Goal: Task Accomplishment & Management: Manage account settings

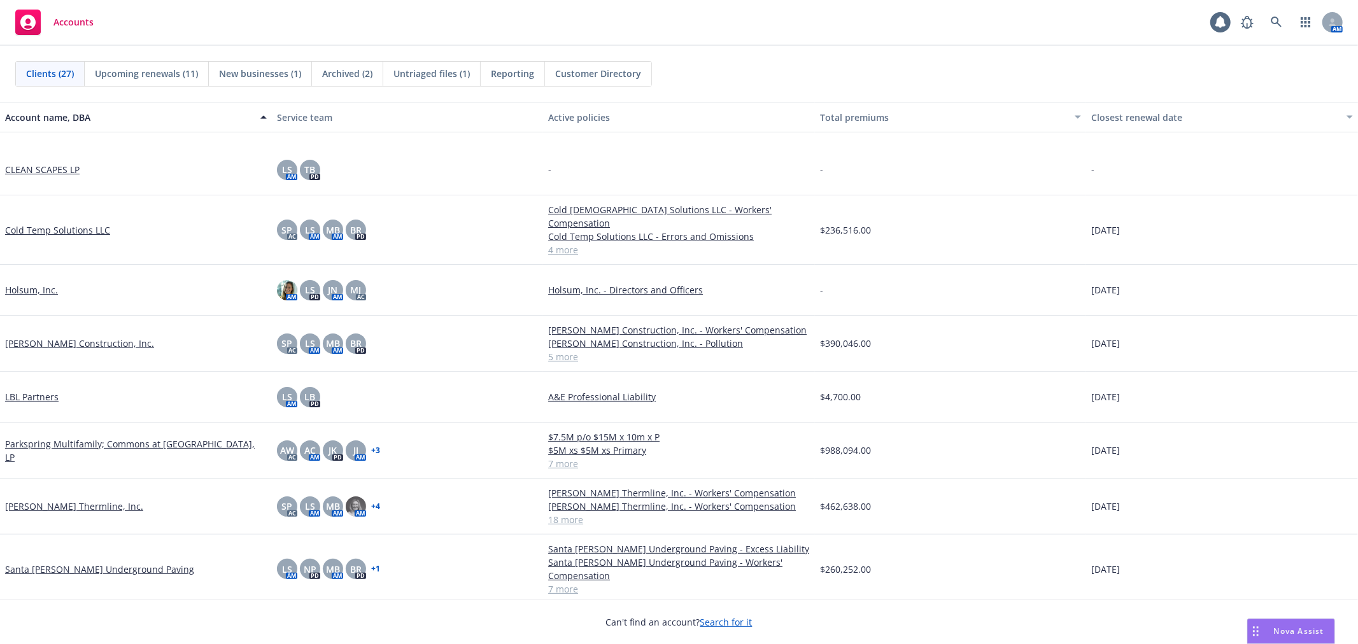
scroll to position [495, 0]
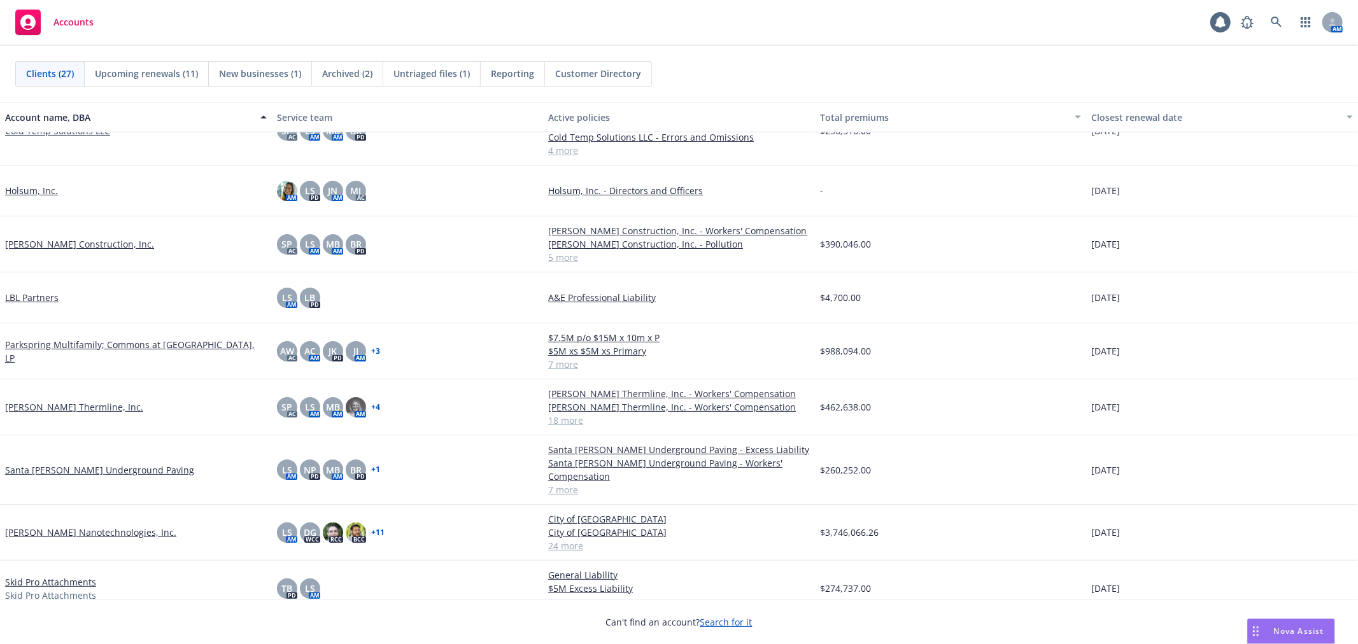
click at [48, 237] on link "[PERSON_NAME] Construction, Inc." at bounding box center [79, 243] width 149 height 13
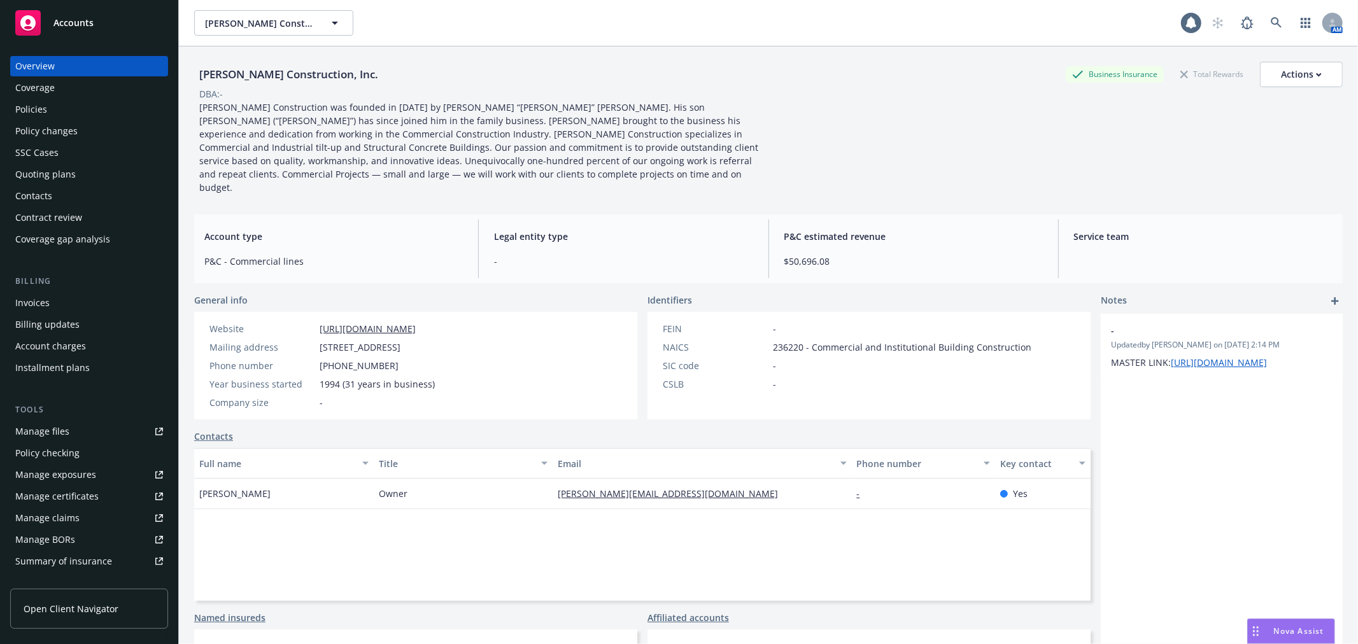
click at [80, 109] on div "Policies" at bounding box center [89, 109] width 148 height 20
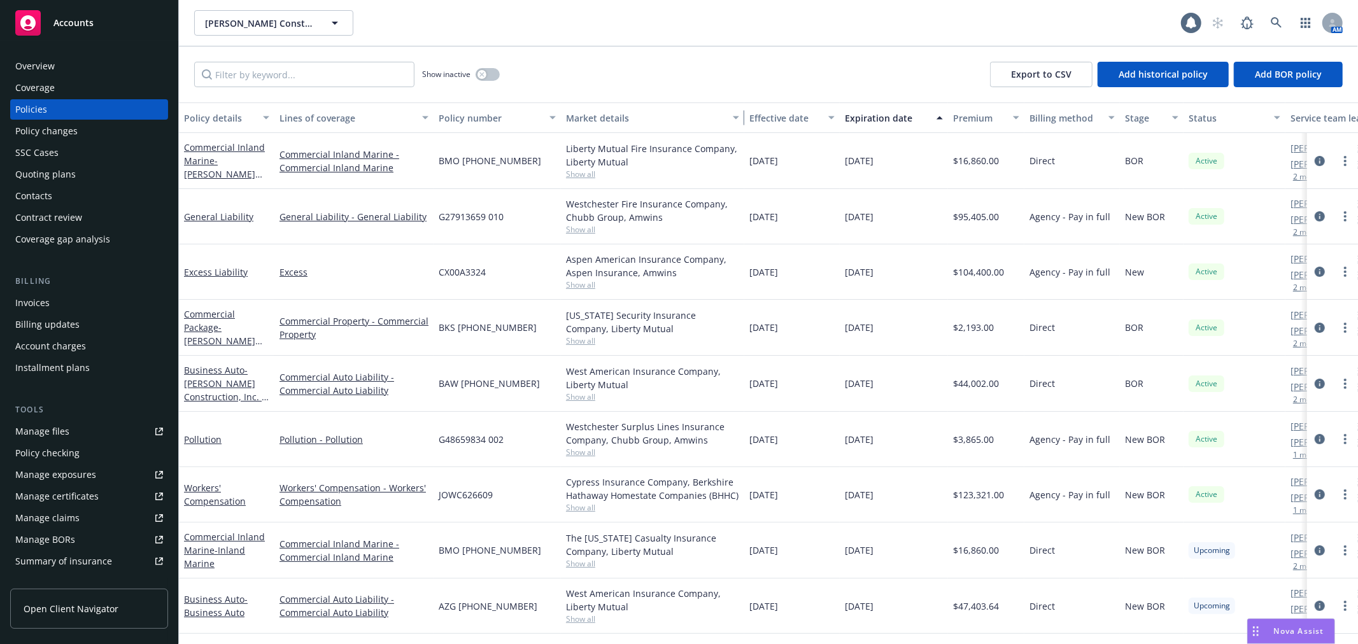
drag, startPoint x: 684, startPoint y: 115, endPoint x: 740, endPoint y: 115, distance: 56.0
click at [740, 115] on div "button" at bounding box center [737, 117] width 6 height 29
click at [64, 65] on div "Overview" at bounding box center [89, 66] width 148 height 20
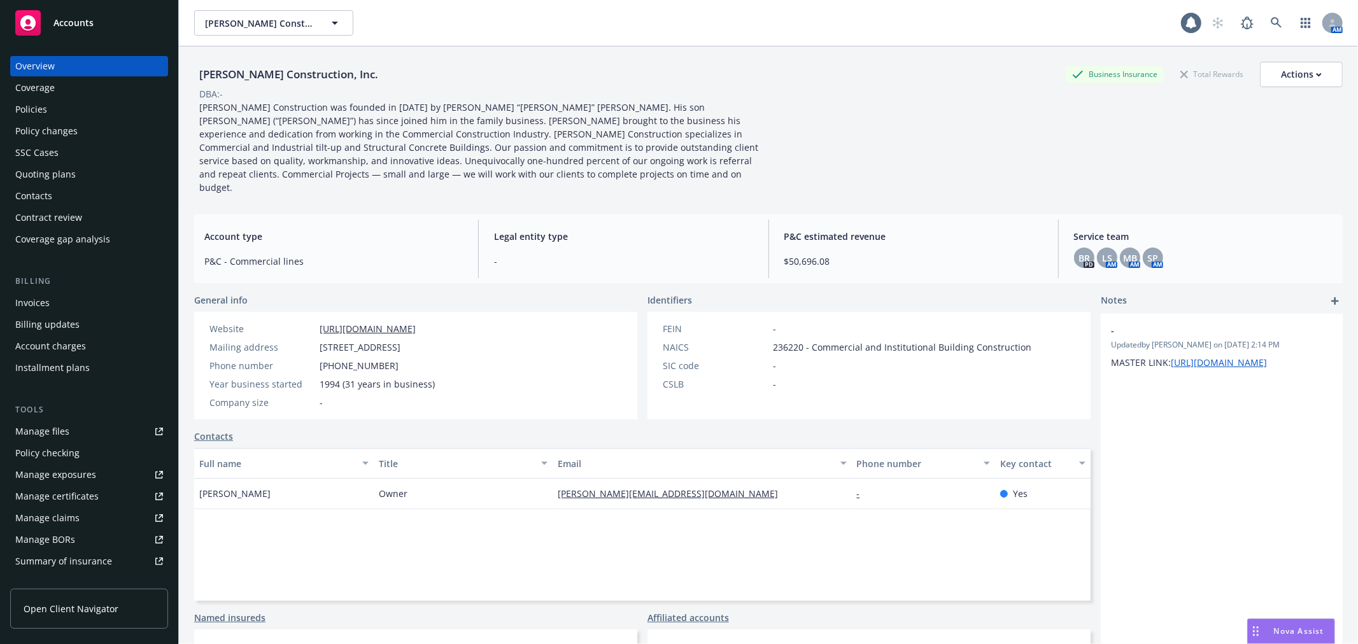
click at [77, 110] on div "Policies" at bounding box center [89, 109] width 148 height 20
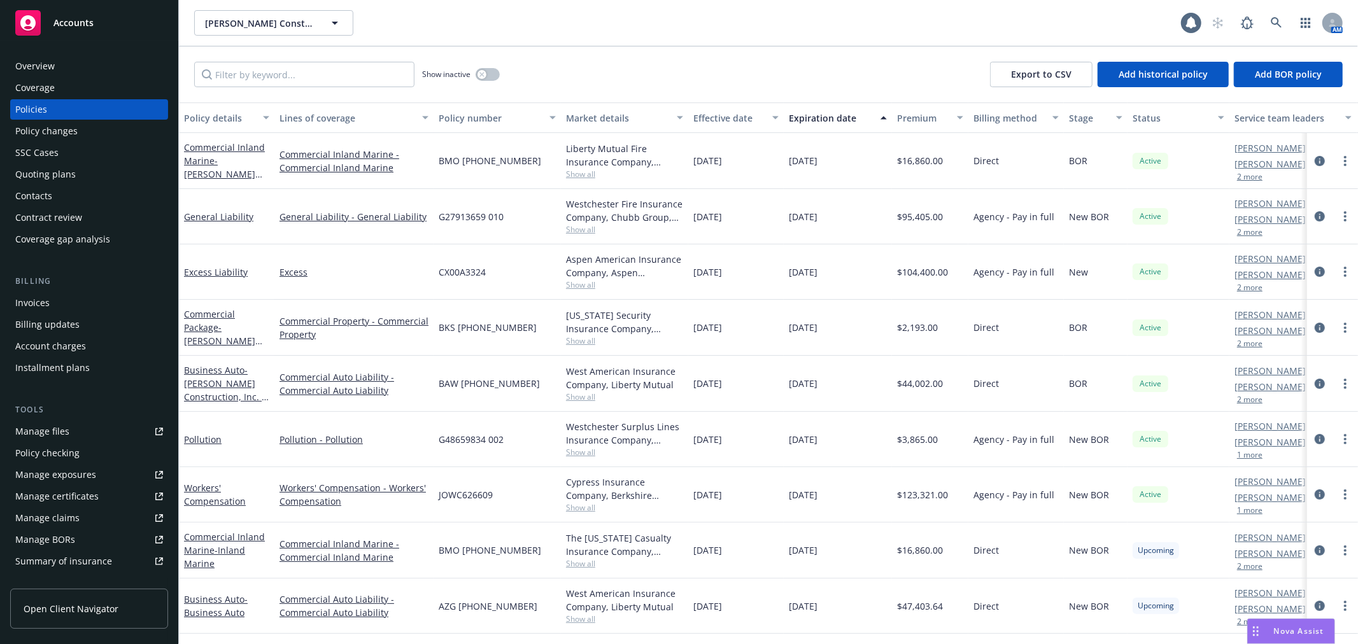
click at [702, 46] on div "Show inactive Export to CSV Add historical policy Add BOR policy" at bounding box center [768, 74] width 1179 height 56
click at [664, 46] on div "Show inactive Export to CSV Add historical policy Add BOR policy" at bounding box center [768, 74] width 1179 height 56
drag, startPoint x: 1239, startPoint y: 167, endPoint x: 1248, endPoint y: 189, distance: 24.2
click at [1247, 188] on div "Salvador Pizzo AC Marifi Bautista AM 2 more" at bounding box center [1292, 161] width 127 height 56
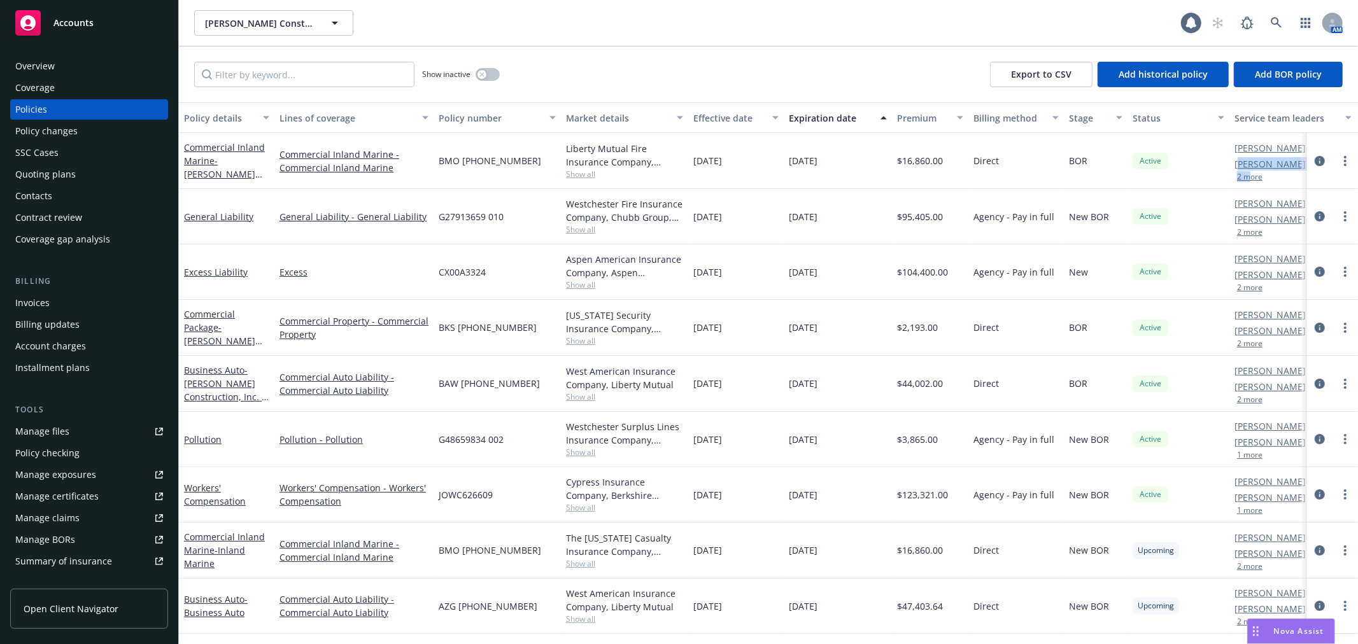
click at [1249, 181] on div "Salvador Pizzo AC Marifi Bautista AM 2 more" at bounding box center [1292, 161] width 127 height 56
click at [1254, 176] on button "2 more" at bounding box center [1249, 177] width 25 height 8
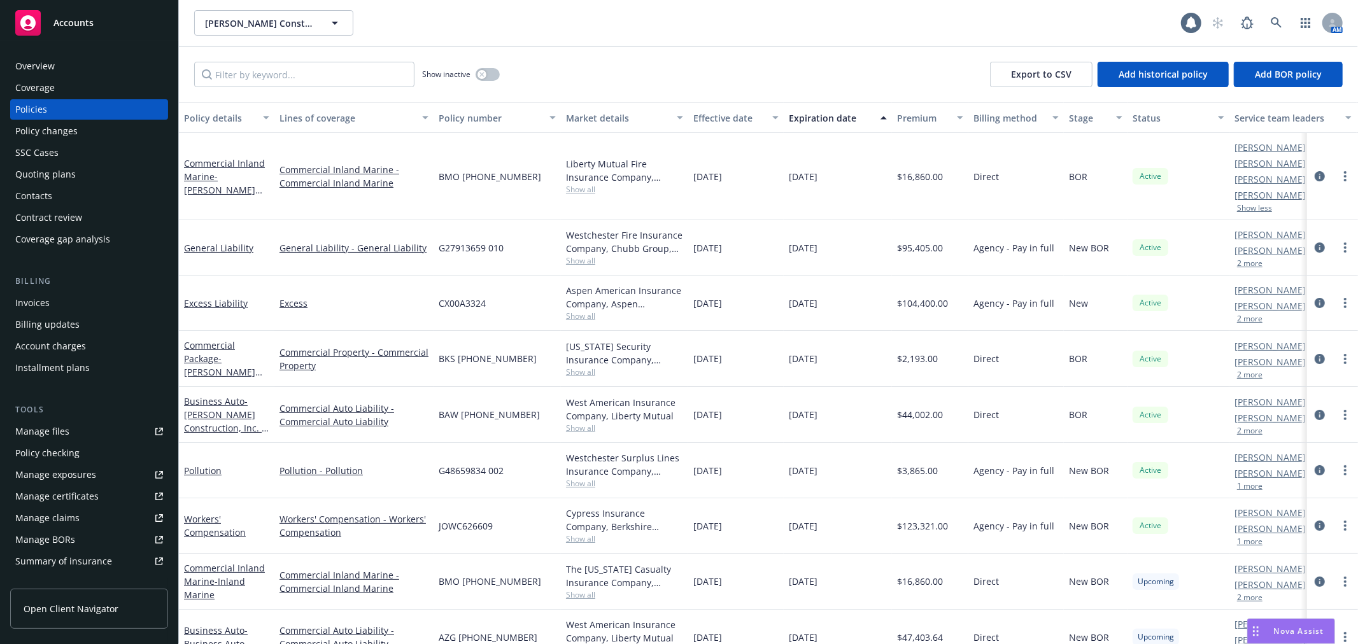
drag, startPoint x: 1230, startPoint y: 118, endPoint x: 1220, endPoint y: 122, distance: 10.3
click at [1220, 122] on div "Policy details Lines of coverage Policy number Market details Effective date Ex…" at bounding box center [793, 117] width 1228 height 31
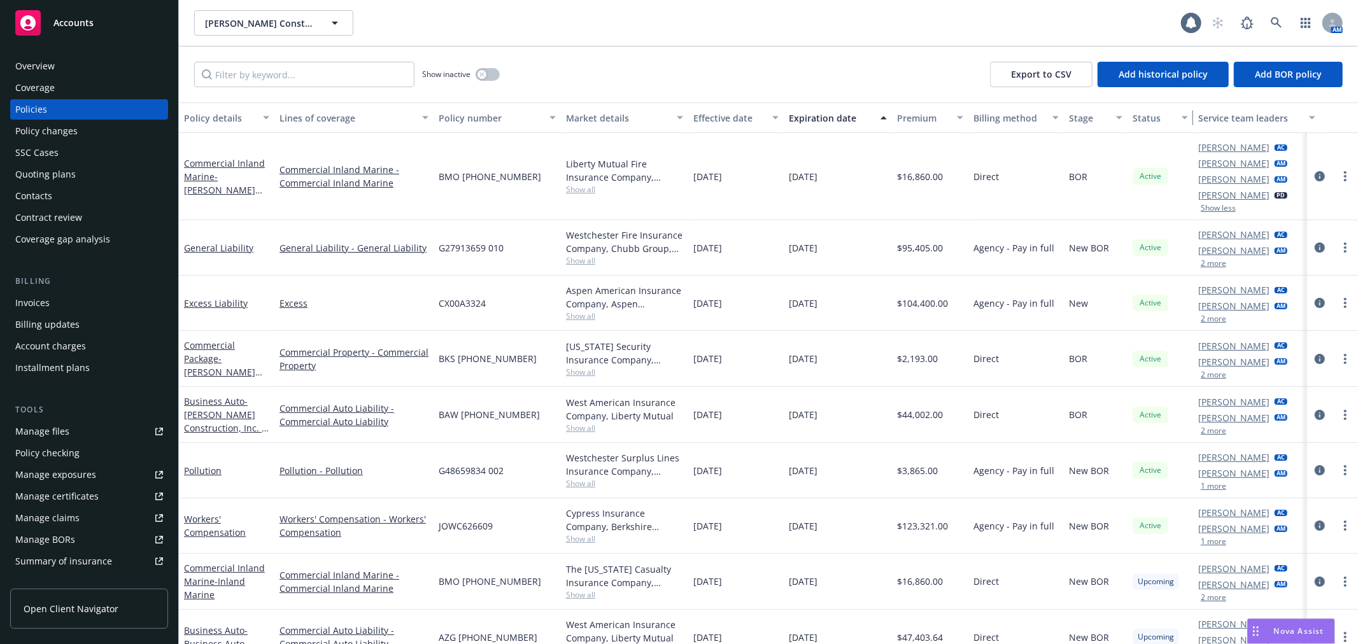
drag, startPoint x: 1222, startPoint y: 121, endPoint x: 1186, endPoint y: 124, distance: 36.4
click at [1186, 124] on div "button" at bounding box center [1186, 117] width 6 height 29
click at [1273, 23] on icon at bounding box center [1275, 22] width 11 height 11
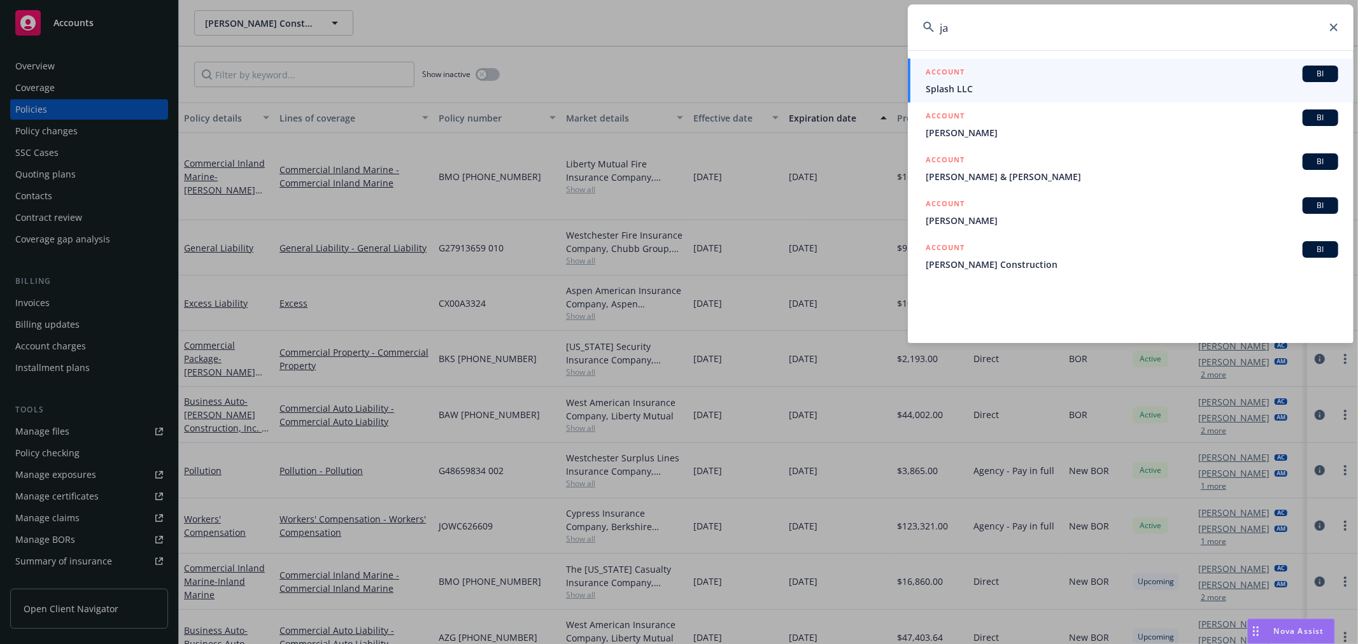
type input "j"
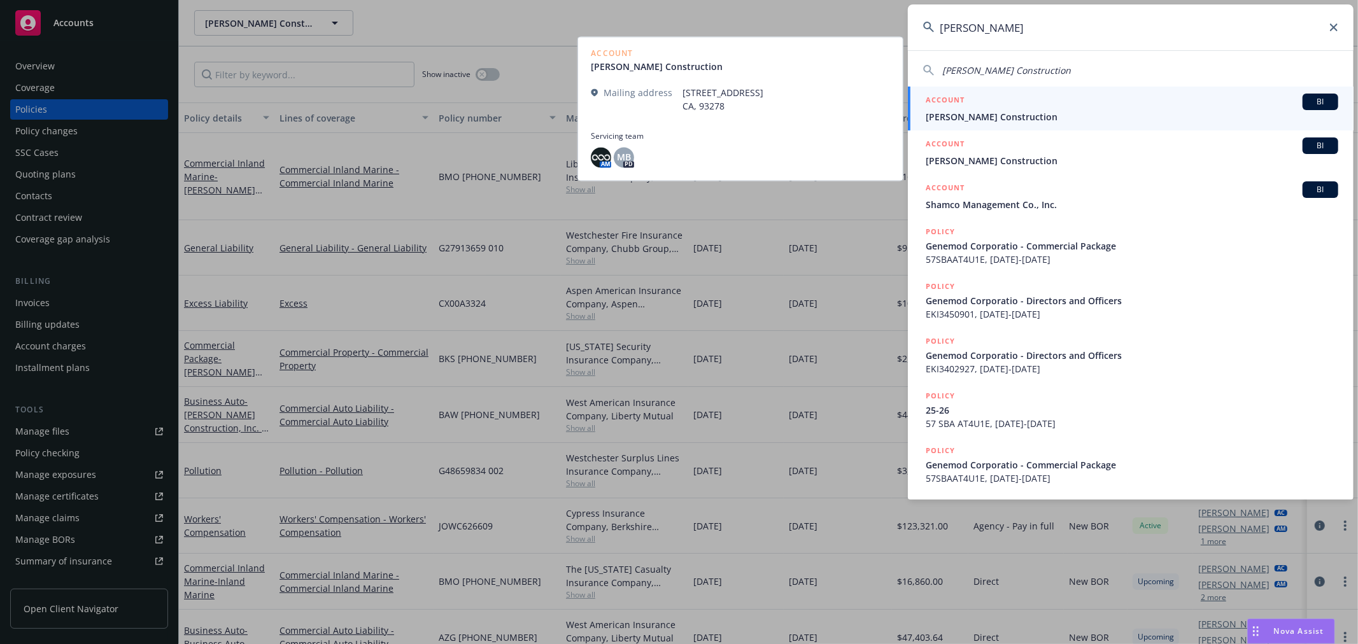
type input "paul jacob"
click at [1074, 113] on span "Paul Jacobs Construction" at bounding box center [1131, 116] width 412 height 13
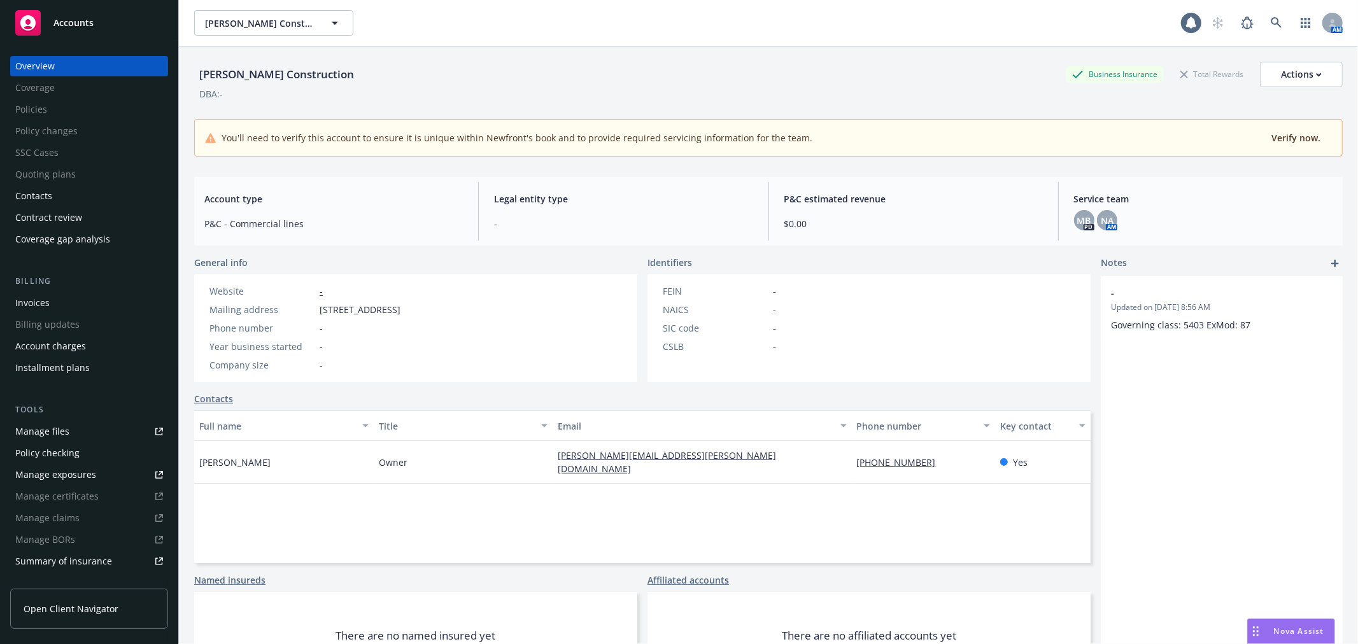
click at [123, 10] on div "Accounts" at bounding box center [89, 22] width 148 height 25
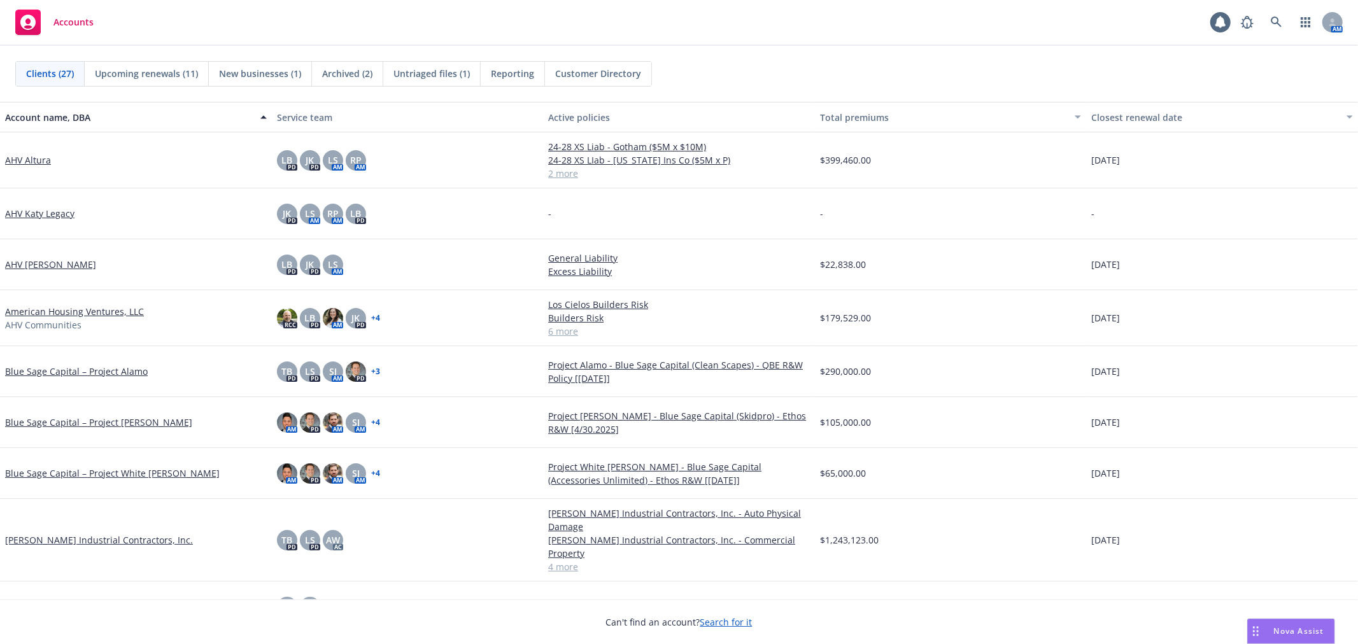
click at [772, 45] on div "Accounts 1 AM" at bounding box center [679, 23] width 1358 height 46
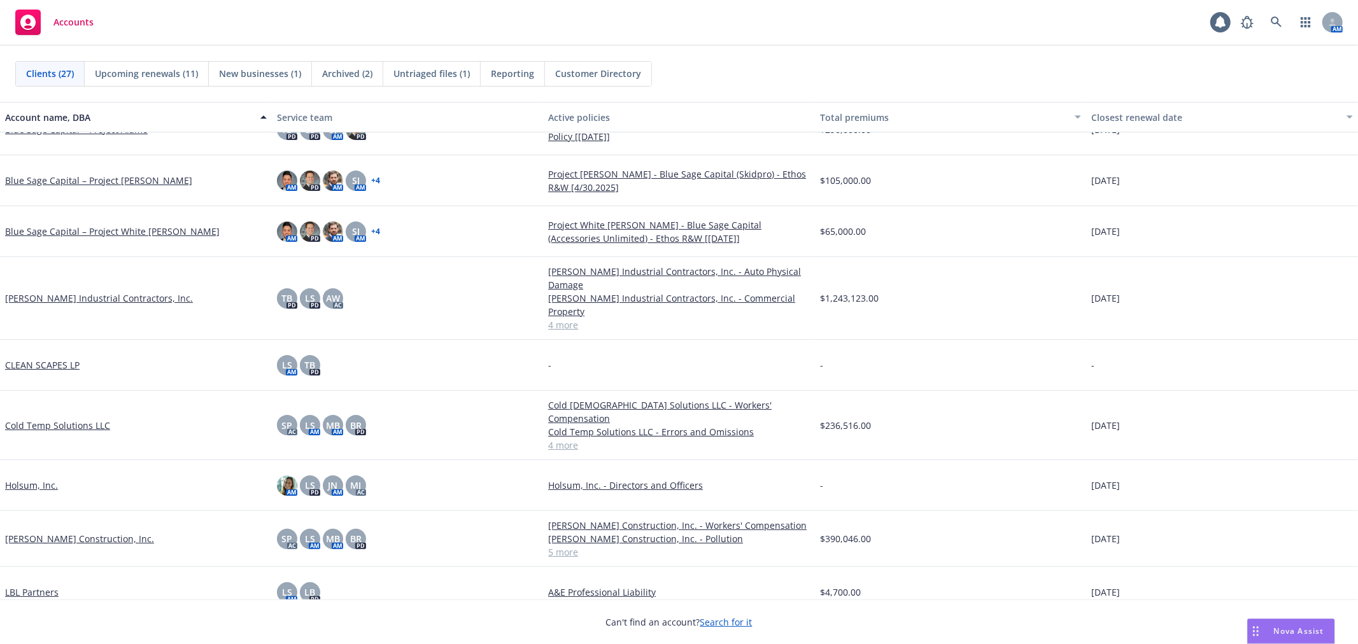
scroll to position [29, 0]
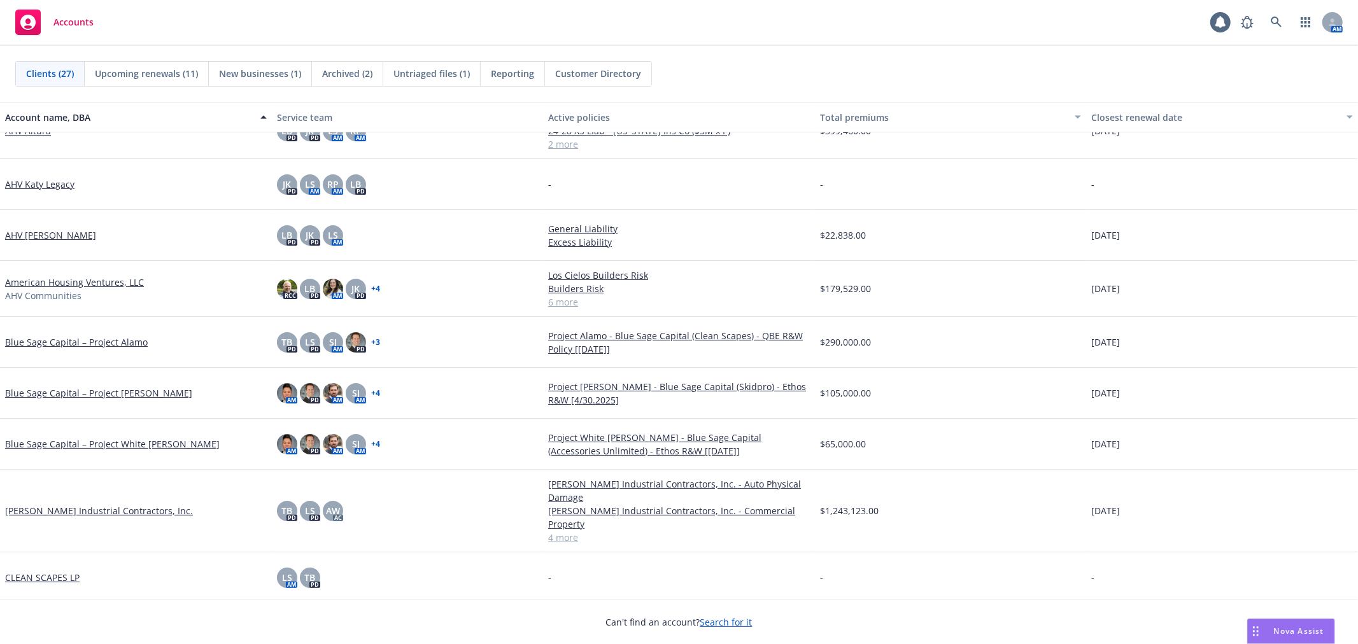
click at [191, 468] on div "Blue Sage Capital – Project White [PERSON_NAME]" at bounding box center [136, 444] width 272 height 51
click at [191, 470] on div "[PERSON_NAME] Industrial Contractors, Inc." at bounding box center [136, 511] width 272 height 83
drag, startPoint x: 191, startPoint y: 468, endPoint x: 361, endPoint y: 504, distance: 173.6
click at [361, 504] on div "Bowen Industrial Contractors, Inc. TB PD LS PD AW AC Bowen Industrial Contracto…" at bounding box center [679, 511] width 1358 height 83
click at [421, 504] on div "TB PD LS PD AW AC" at bounding box center [408, 511] width 272 height 83
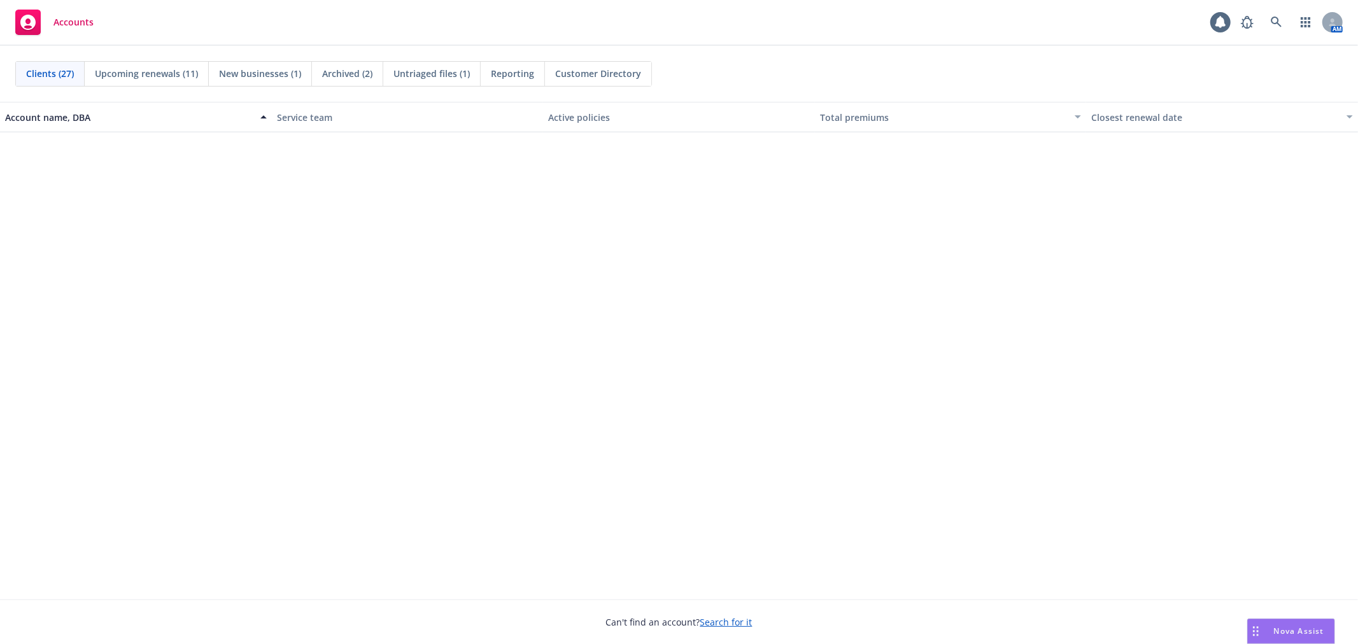
scroll to position [100, 0]
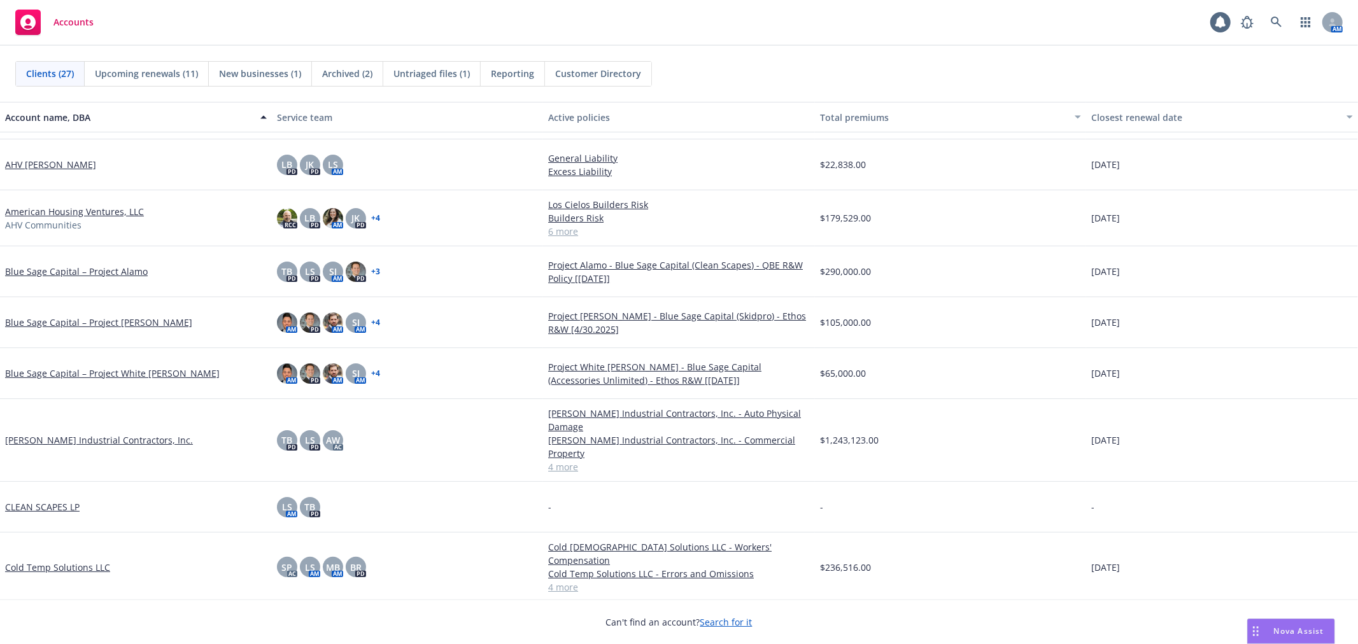
click at [732, 46] on div "Clients (27) Upcoming renewals (11) New businesses (1) Archived (2) Untriaged f…" at bounding box center [679, 74] width 1358 height 56
click at [55, 433] on link "[PERSON_NAME] Industrial Contractors, Inc." at bounding box center [99, 439] width 188 height 13
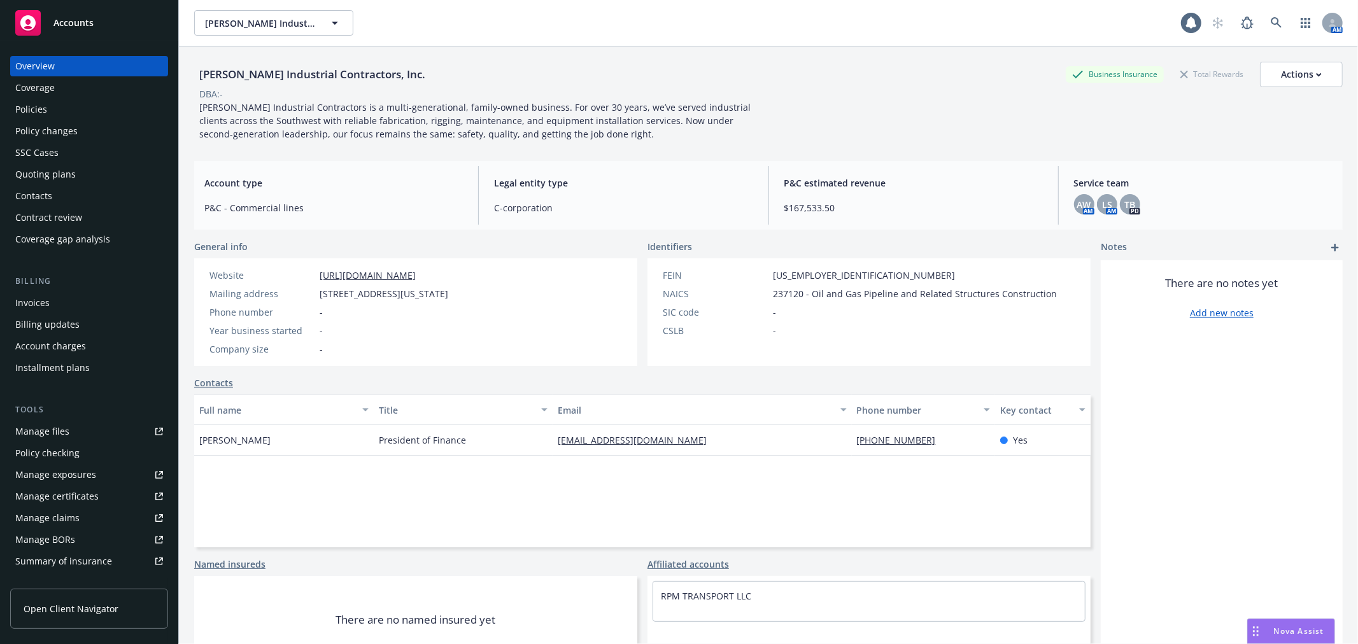
click at [65, 109] on div "Policies" at bounding box center [89, 109] width 148 height 20
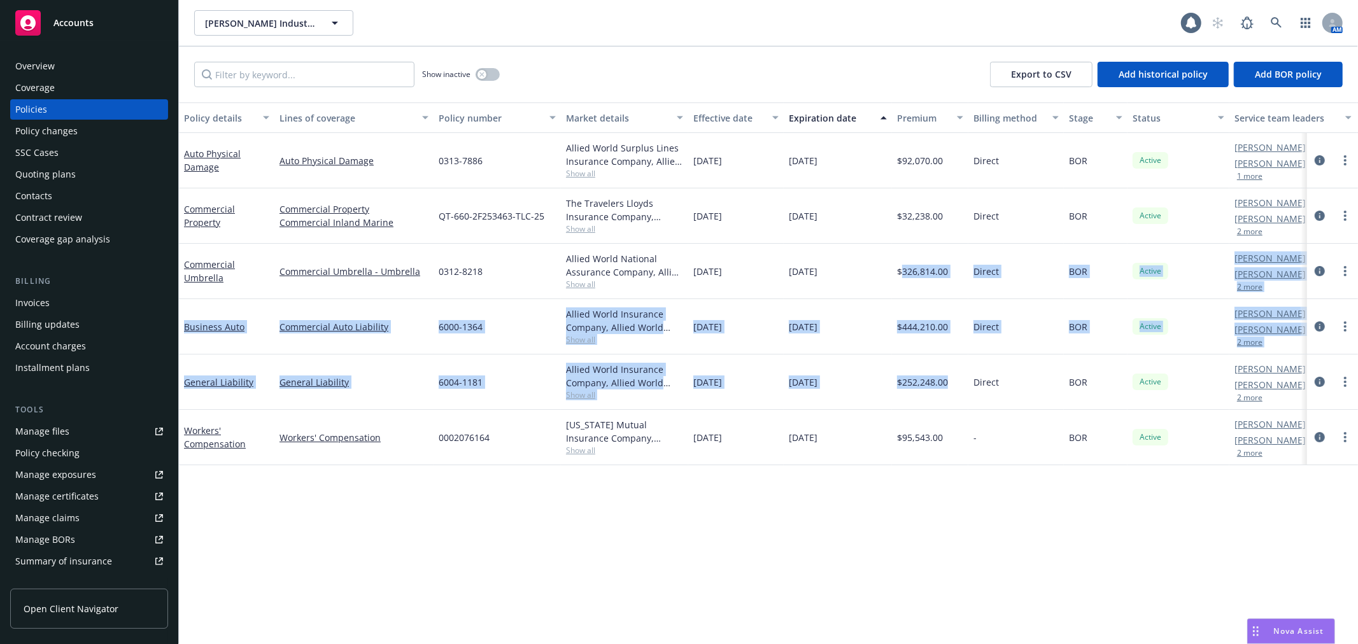
drag, startPoint x: 961, startPoint y: 386, endPoint x: 896, endPoint y: 204, distance: 193.3
click at [896, 211] on div "Auto Physical Damage Auto Physical Damage 0313-7886 Allied World Surplus Lines …" at bounding box center [793, 286] width 1228 height 306
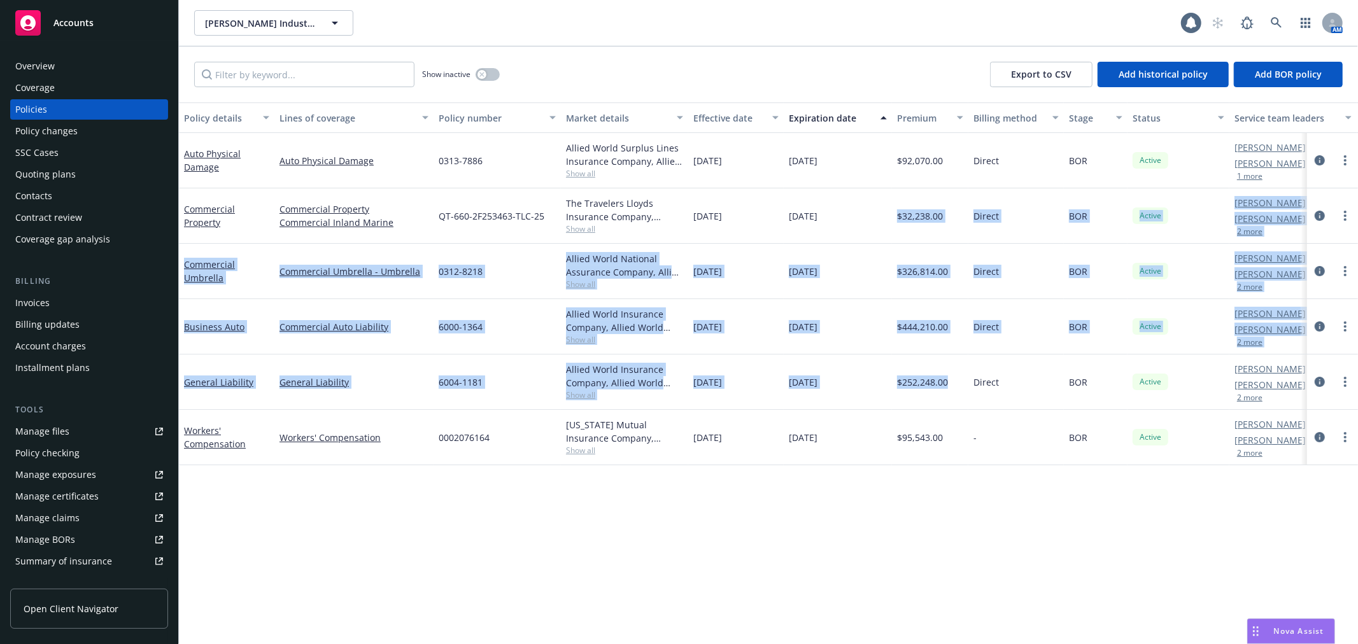
click at [934, 327] on span "$444,210.00" at bounding box center [922, 326] width 51 height 13
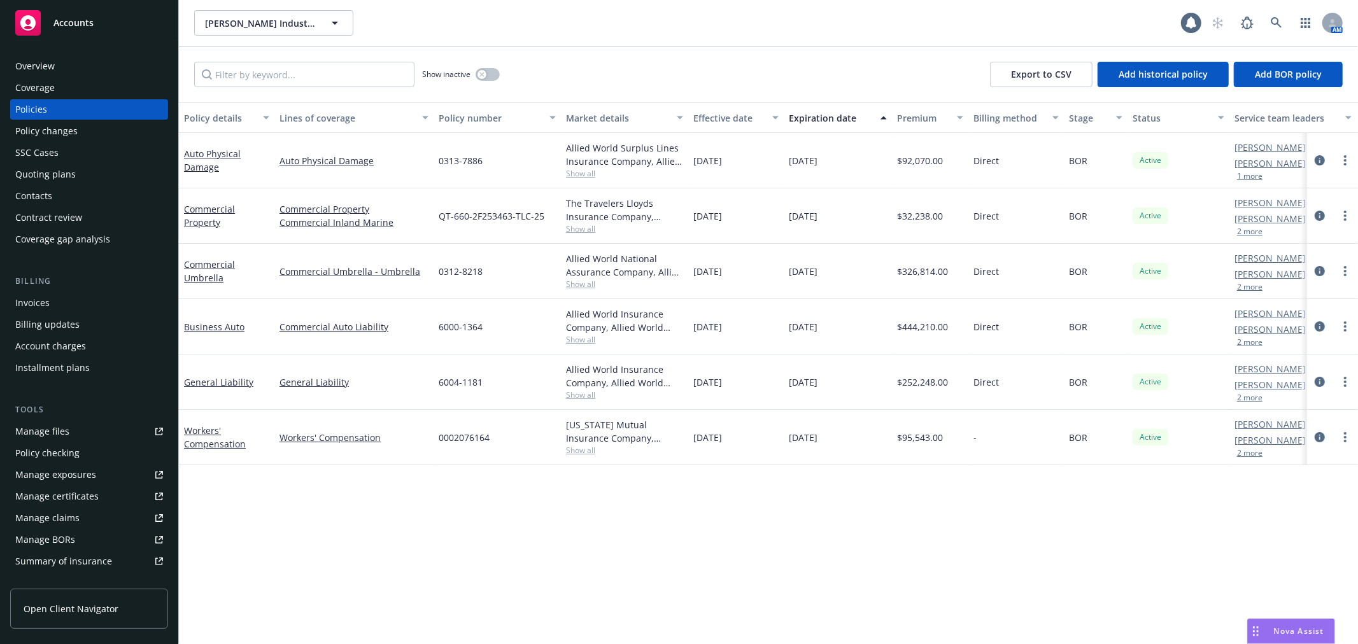
click at [883, 519] on div "Policy details Lines of coverage Policy number Market details Effective date Ex…" at bounding box center [768, 373] width 1179 height 542
click at [81, 21] on span "Accounts" at bounding box center [73, 23] width 40 height 10
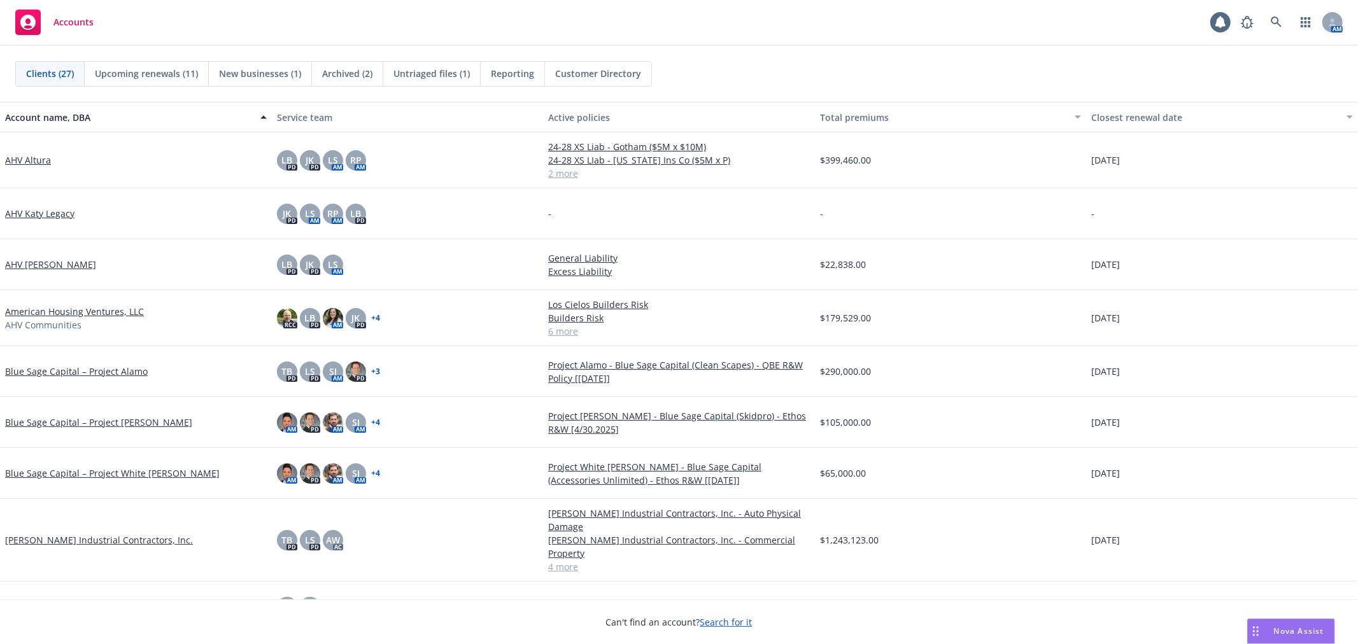
drag, startPoint x: 807, startPoint y: 79, endPoint x: 816, endPoint y: 57, distance: 23.4
click at [778, 53] on div "Clients (27) Upcoming renewals (11) New businesses (1) Archived (2) Untriaged f…" at bounding box center [679, 74] width 1358 height 56
click at [834, 60] on div "Clients (27) Upcoming renewals (11) New businesses (1) Archived (2) Untriaged f…" at bounding box center [679, 74] width 1358 height 56
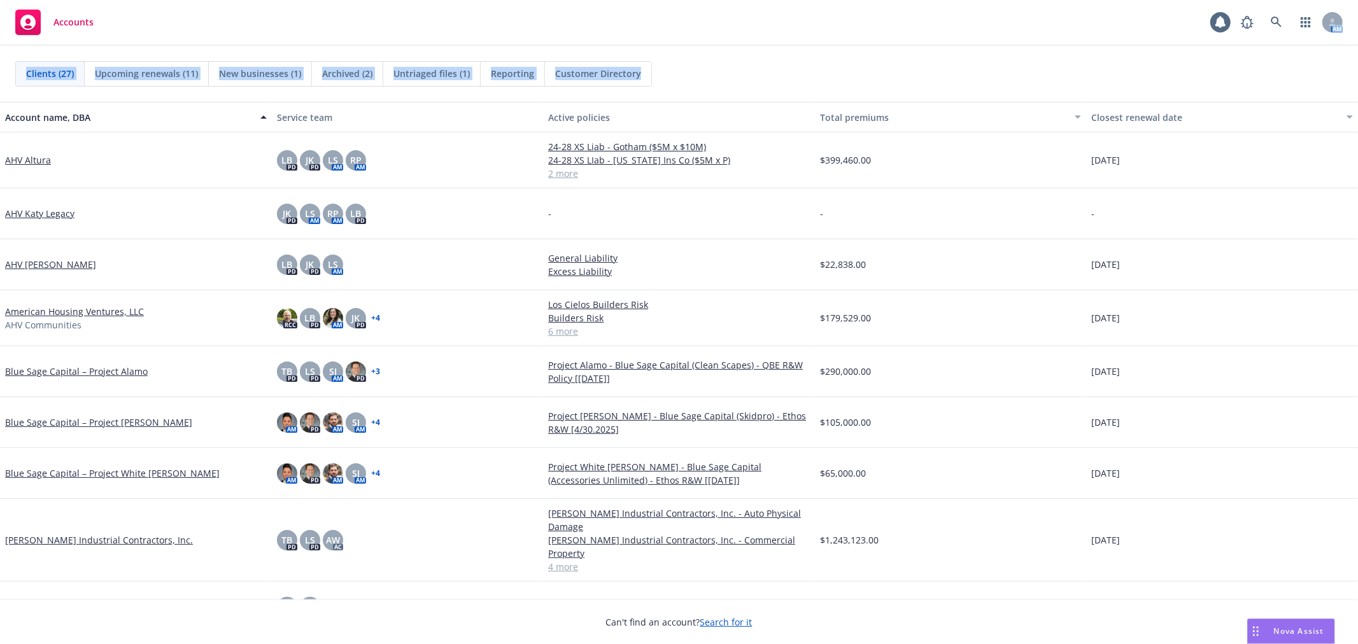
drag, startPoint x: 881, startPoint y: 68, endPoint x: 859, endPoint y: 41, distance: 34.9
click at [859, 41] on div "Accounts 1 AM Clients (27) Upcoming renewals (11) New businesses (1) Archived (…" at bounding box center [679, 322] width 1358 height 644
click at [838, 53] on div "Clients (27) Upcoming renewals (11) New businesses (1) Archived (2) Untriaged f…" at bounding box center [679, 74] width 1358 height 56
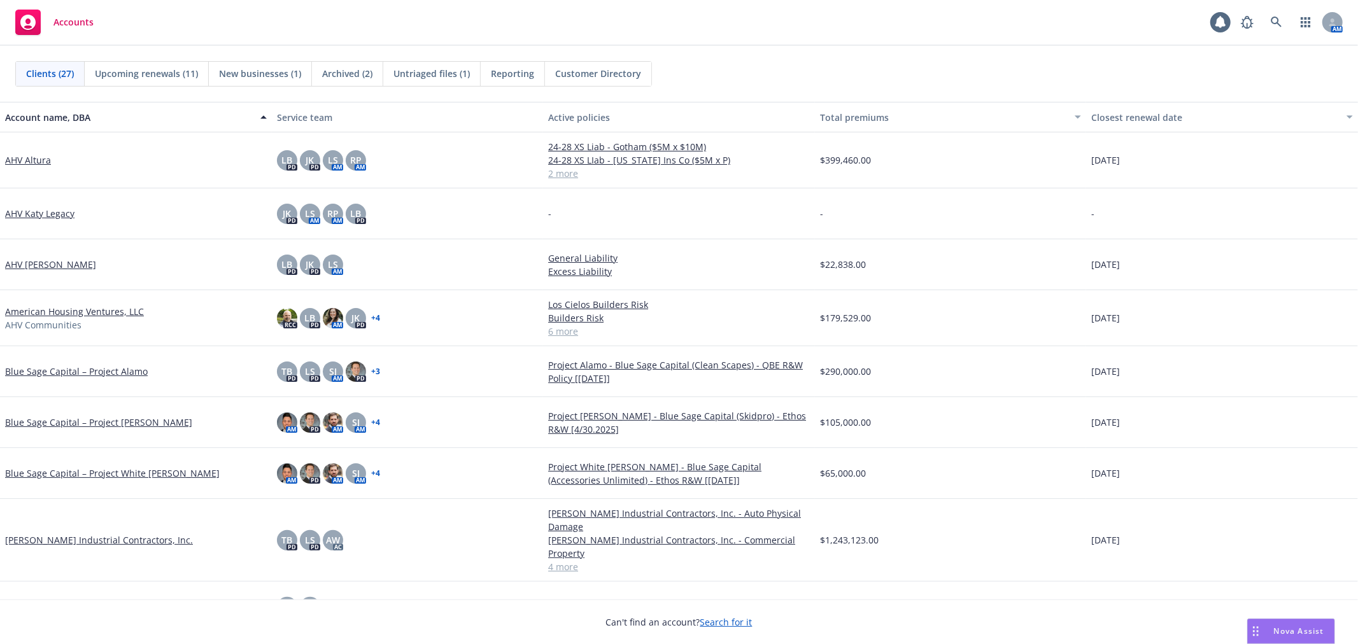
click at [563, 560] on link "4 more" at bounding box center [679, 566] width 262 height 13
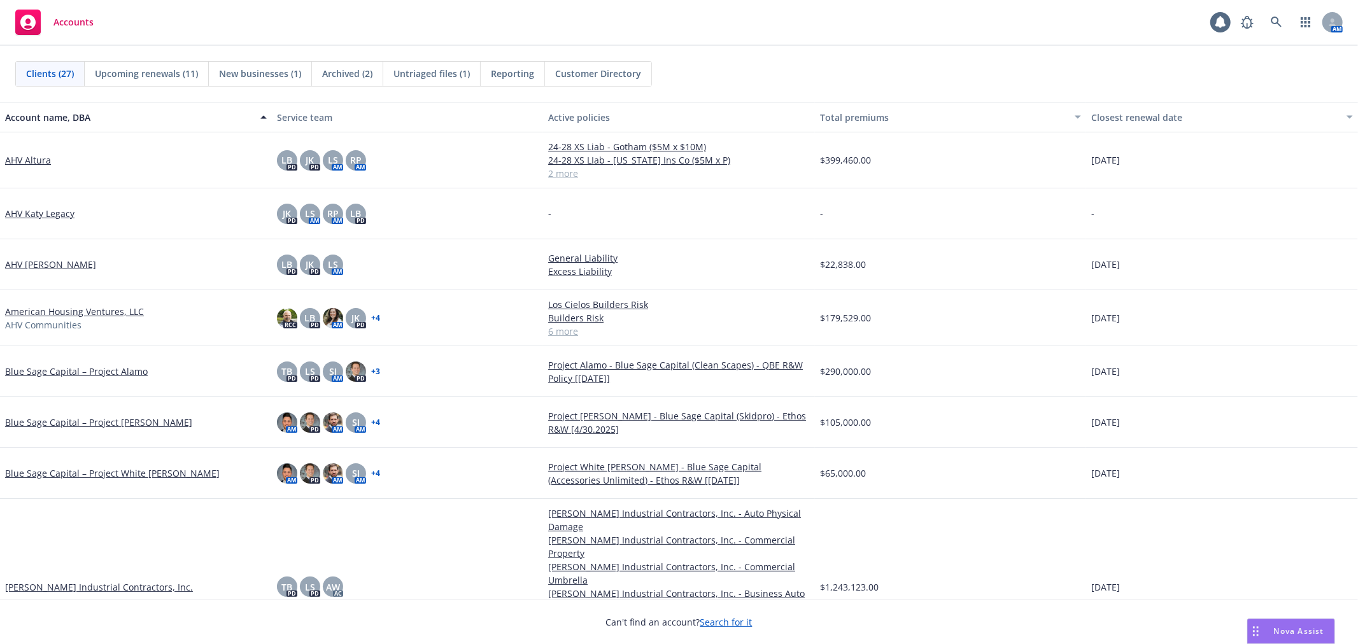
scroll to position [71, 0]
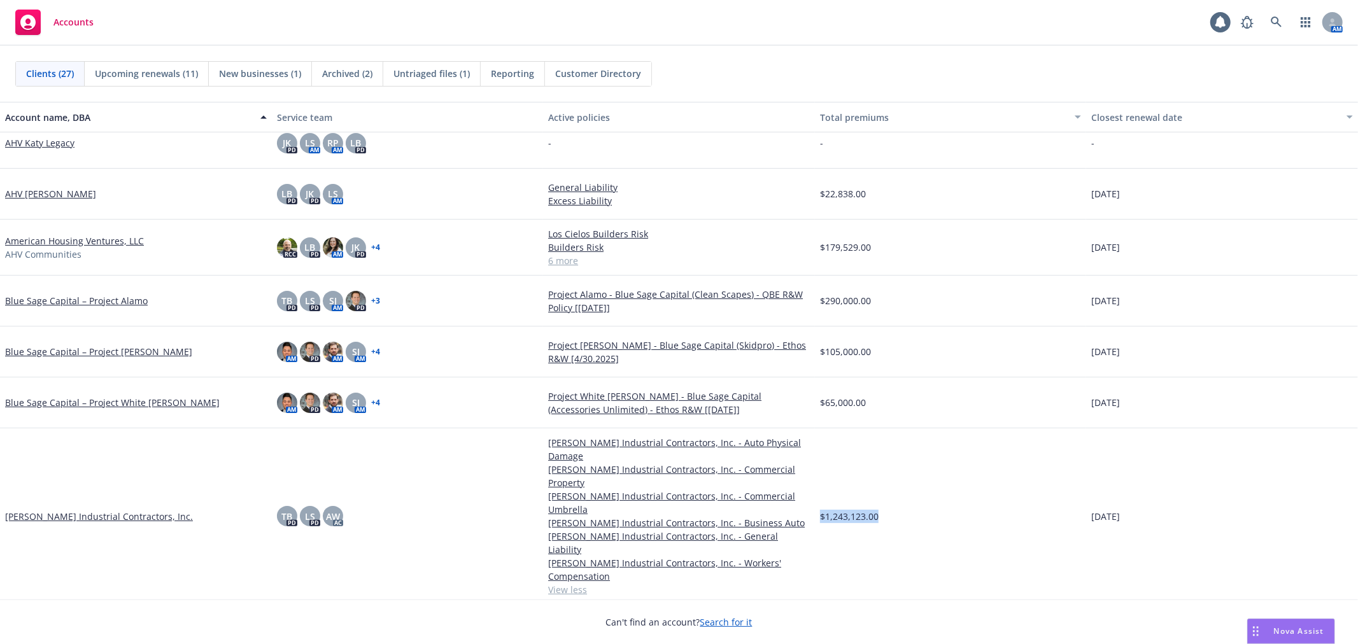
drag, startPoint x: 879, startPoint y: 484, endPoint x: 808, endPoint y: 481, distance: 70.7
click at [815, 481] on div "$1,243,123.00" at bounding box center [951, 516] width 272 height 176
drag, startPoint x: 1134, startPoint y: 477, endPoint x: 985, endPoint y: 477, distance: 148.9
click at [985, 477] on div "Bowen Industrial Contractors, Inc. TB PD LS PD AW AC Bowen Industrial Contracto…" at bounding box center [679, 516] width 1358 height 176
click at [974, 467] on div "$1,243,123.00" at bounding box center [951, 516] width 272 height 176
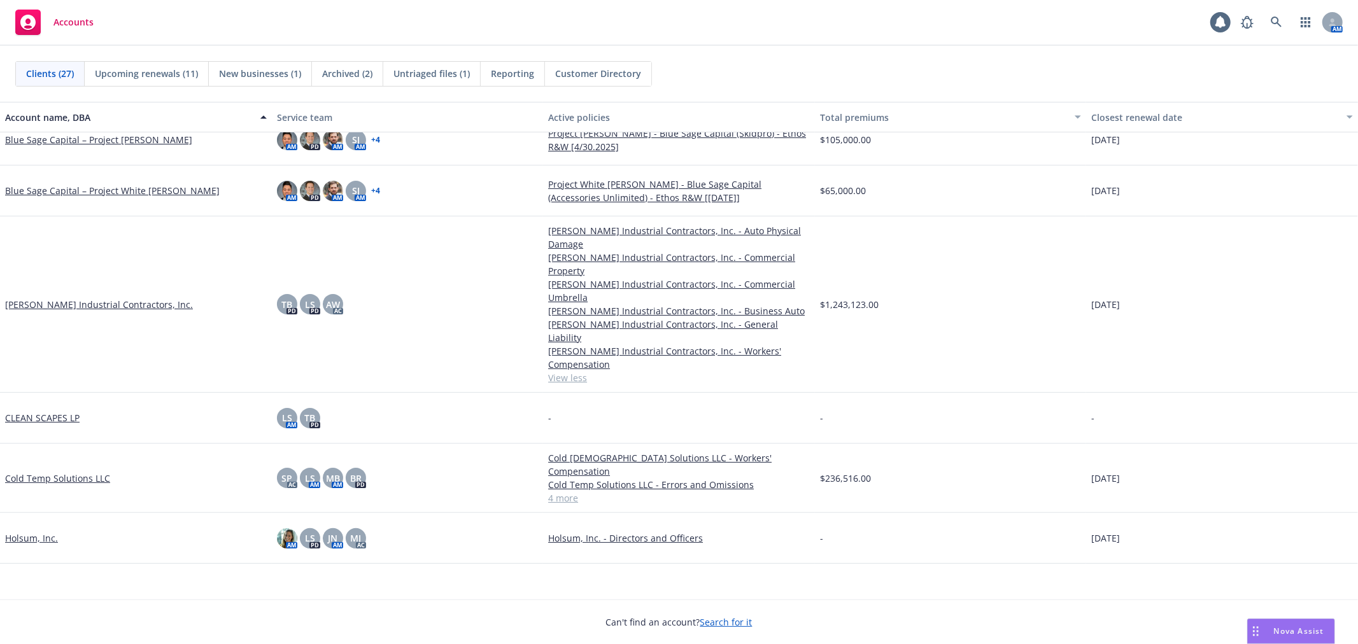
scroll to position [0, 0]
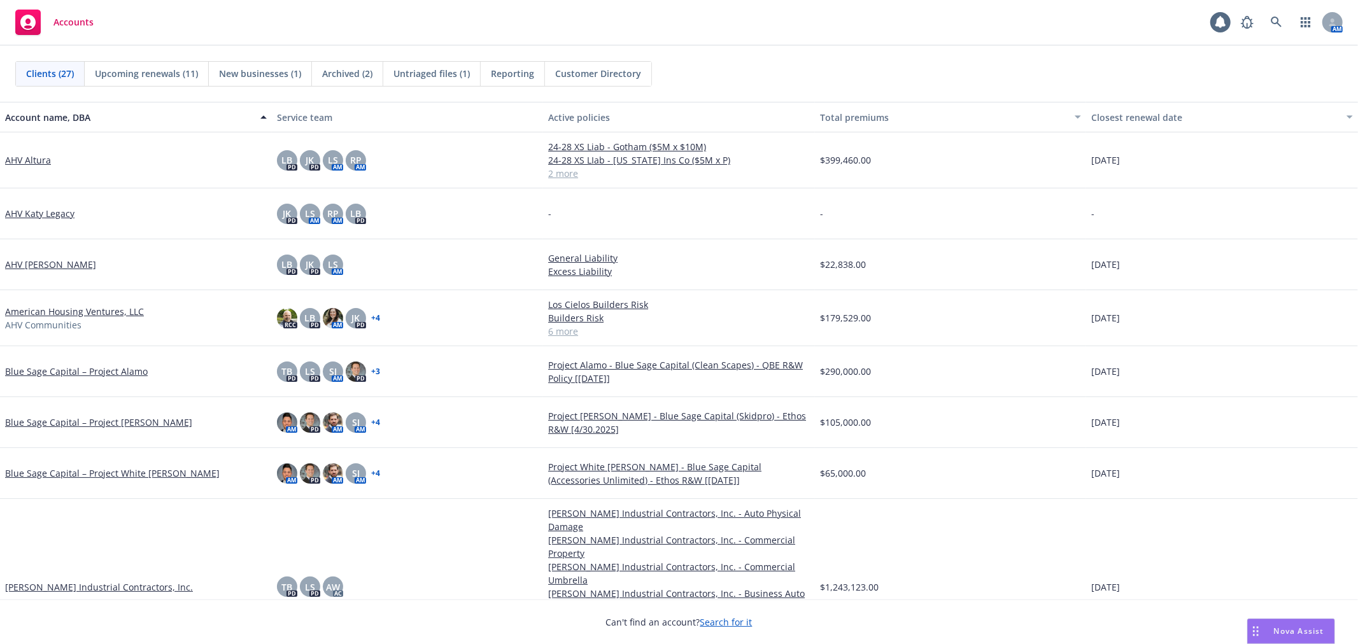
click at [760, 34] on div "Accounts 1 AM" at bounding box center [679, 23] width 1358 height 46
click at [768, 45] on div "Accounts 1 AM" at bounding box center [679, 23] width 1358 height 46
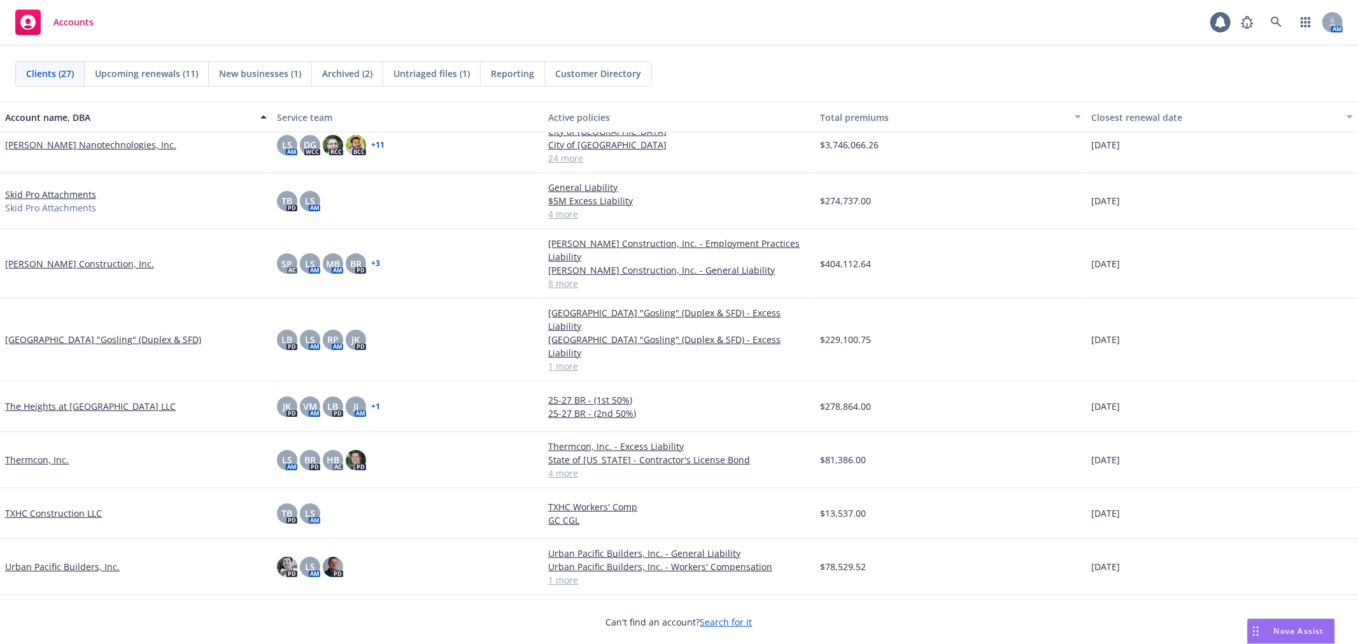
scroll to position [949, 0]
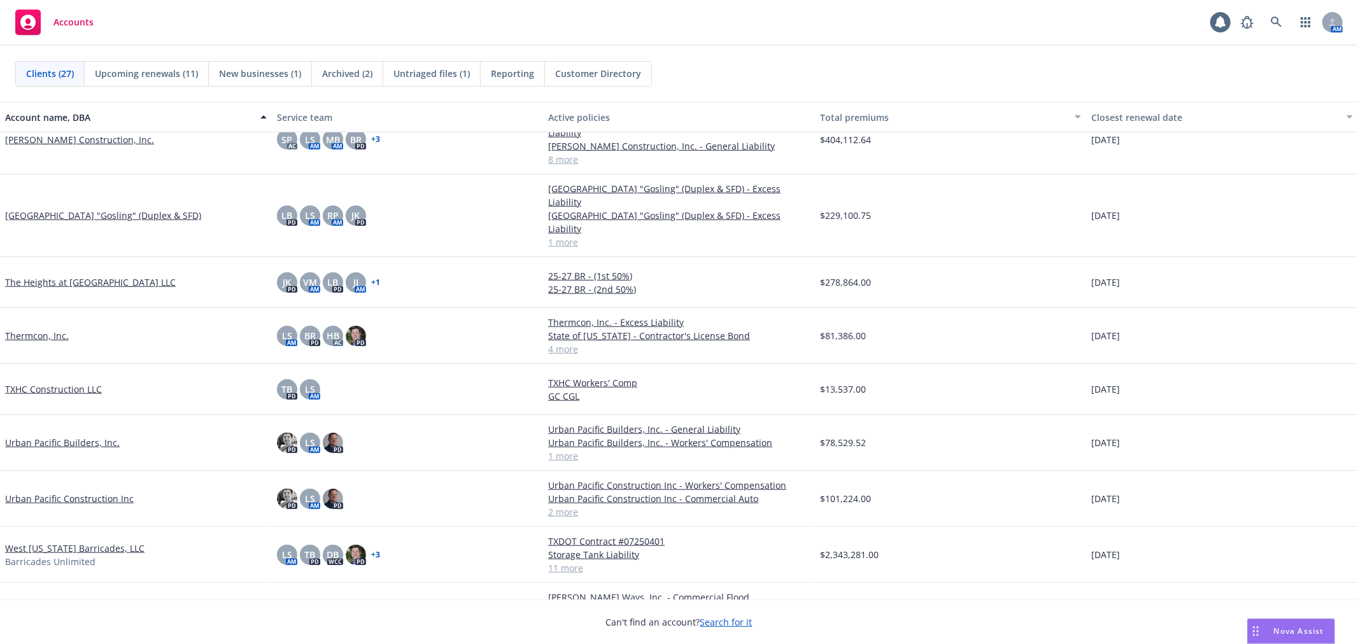
click at [761, 45] on div "Accounts 1 AM" at bounding box center [679, 23] width 1358 height 46
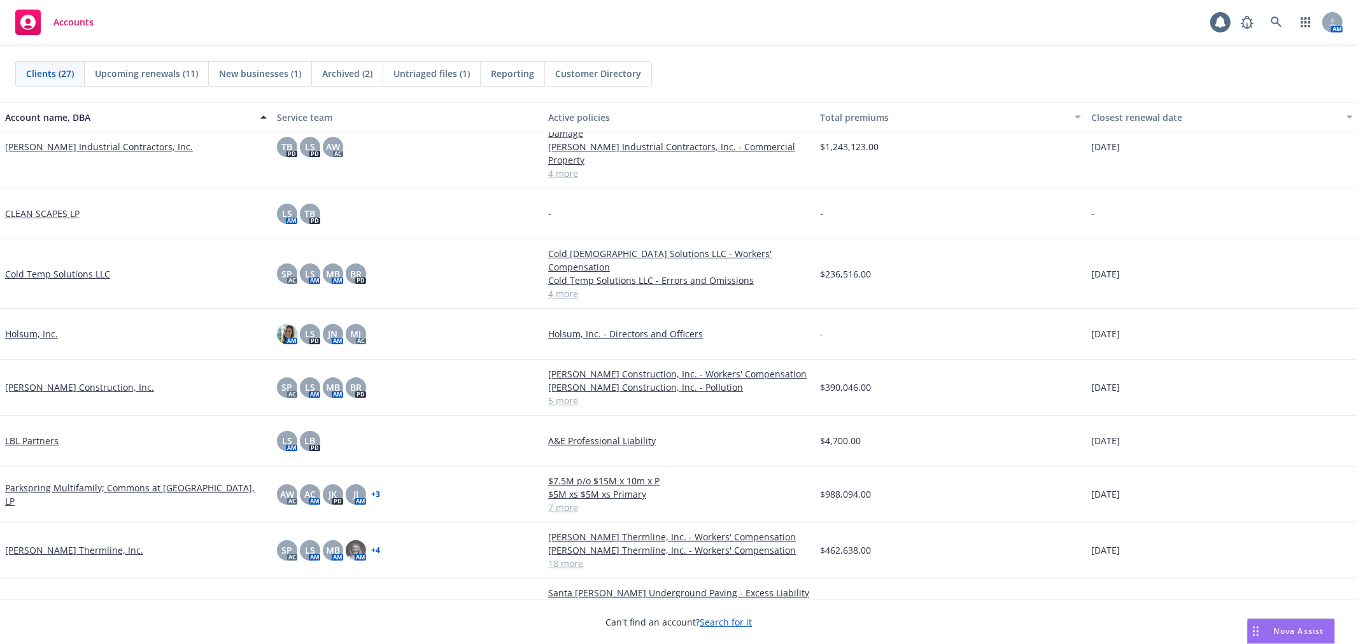
scroll to position [313, 0]
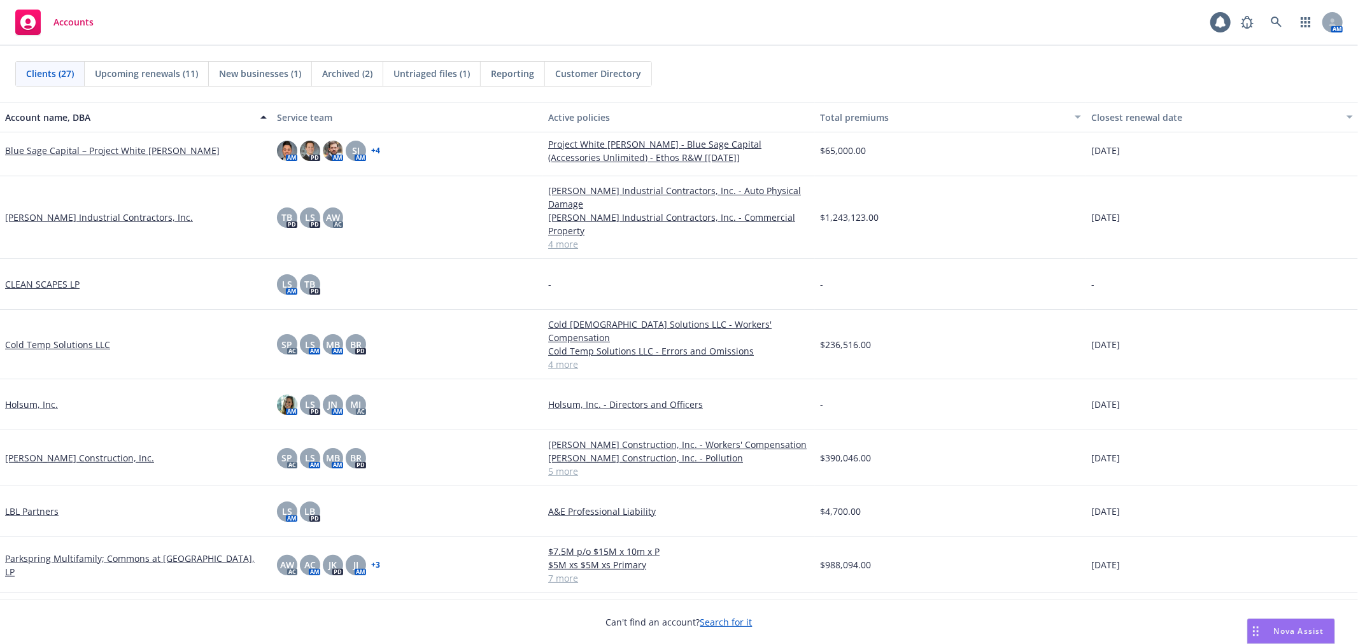
drag, startPoint x: 895, startPoint y: 55, endPoint x: 904, endPoint y: 48, distance: 10.8
click at [899, 54] on div "Clients (27) Upcoming renewals (11) New businesses (1) Archived (2) Untriaged f…" at bounding box center [679, 74] width 1358 height 56
click at [908, 45] on div "Accounts 1 AM" at bounding box center [679, 23] width 1358 height 46
click at [1128, 46] on div "Clients (27) Upcoming renewals (11) New businesses (1) Archived (2) Untriaged f…" at bounding box center [679, 74] width 1358 height 56
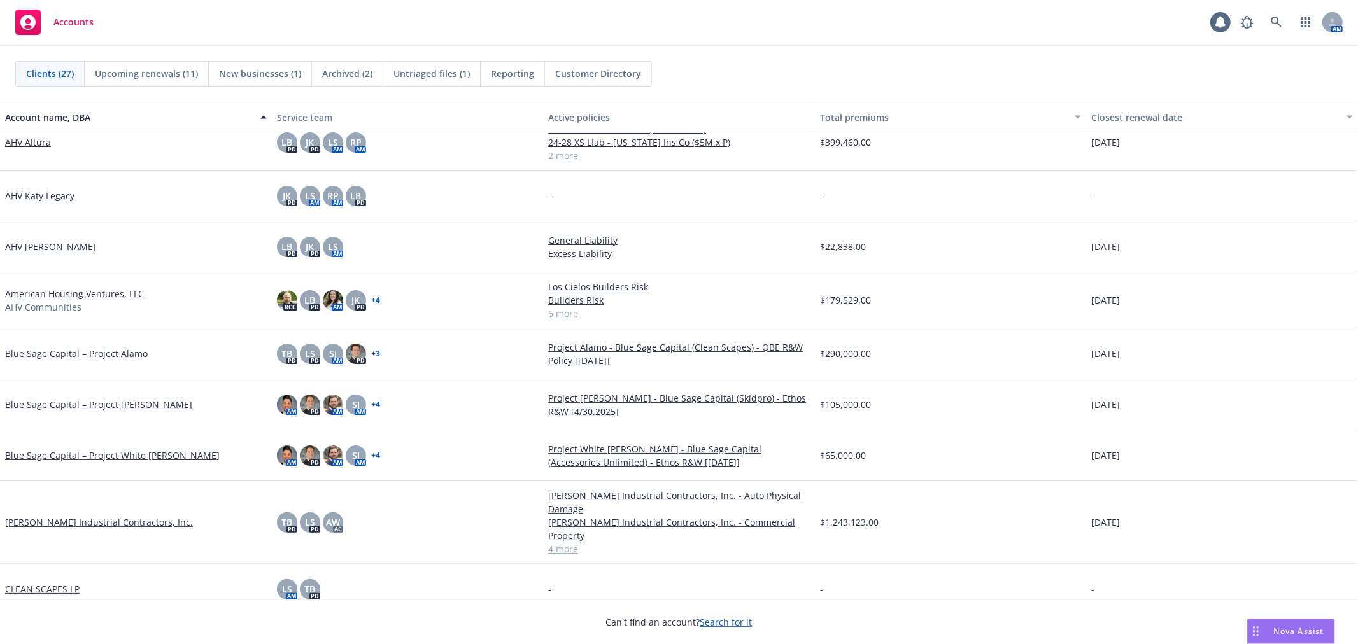
scroll to position [0, 0]
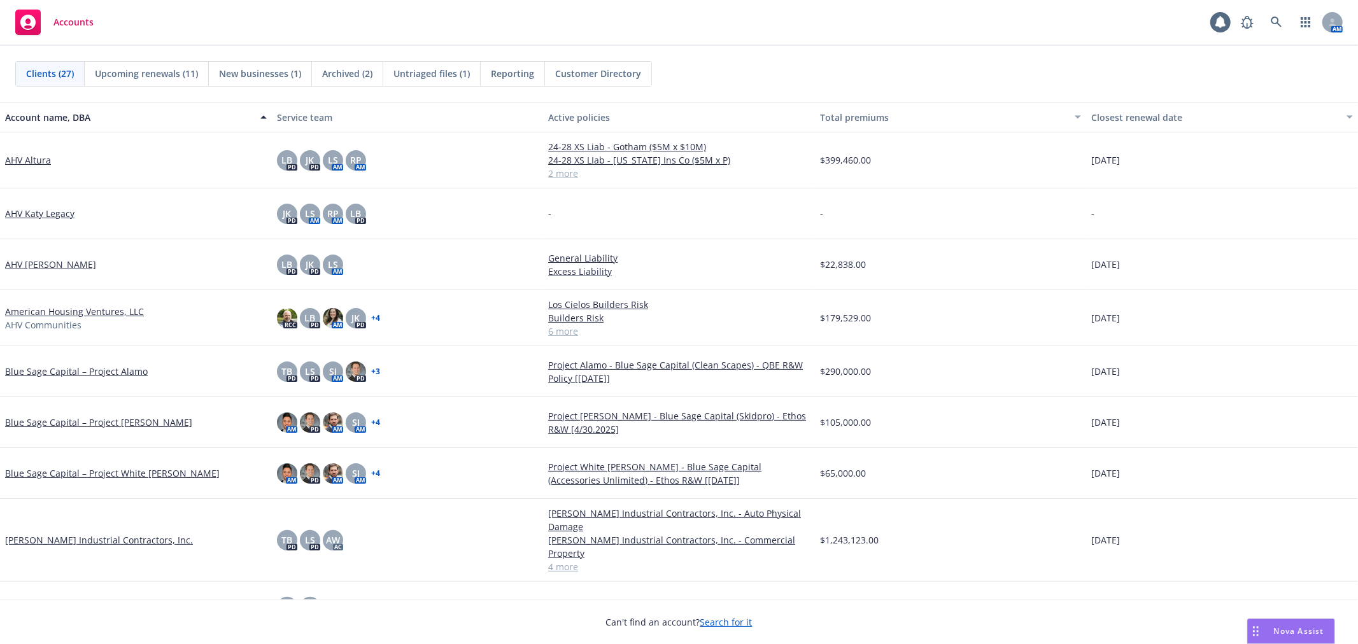
click at [1083, 43] on div "Accounts 1 AM" at bounding box center [679, 23] width 1358 height 46
click at [1083, 46] on div "Clients (27) Upcoming renewals (11) New businesses (1) Archived (2) Untriaged f…" at bounding box center [679, 74] width 1358 height 56
click at [1026, 206] on div "-" at bounding box center [951, 213] width 272 height 51
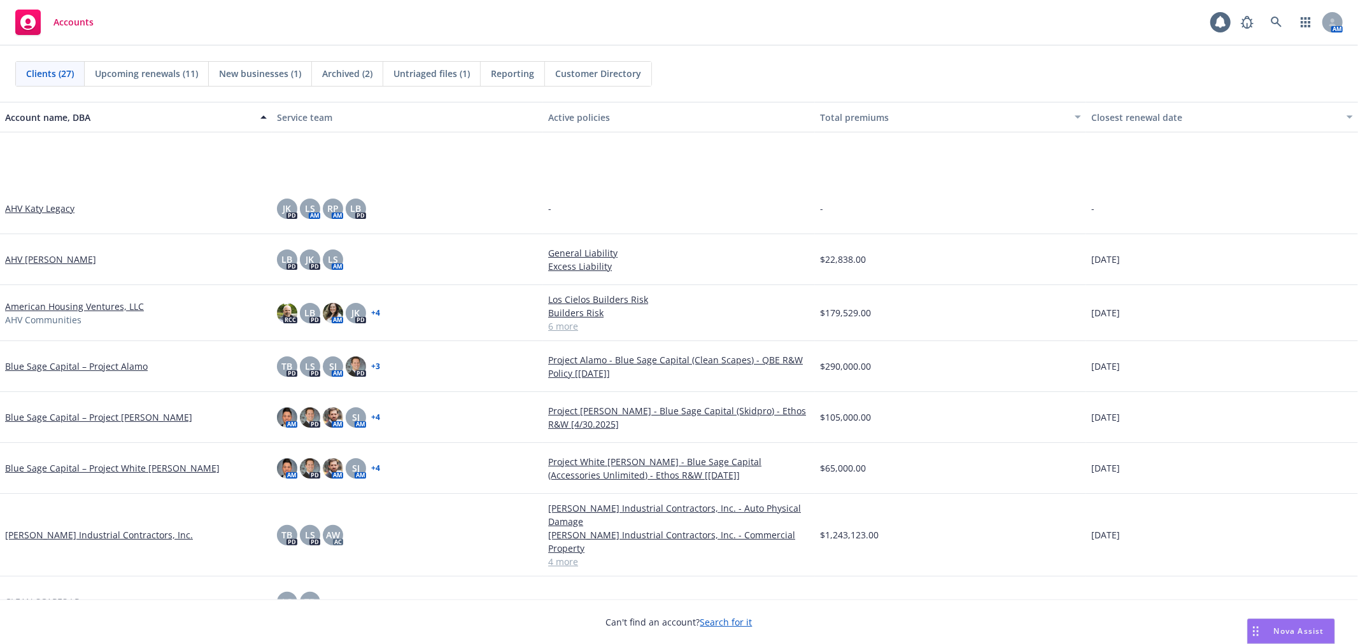
scroll to position [212, 0]
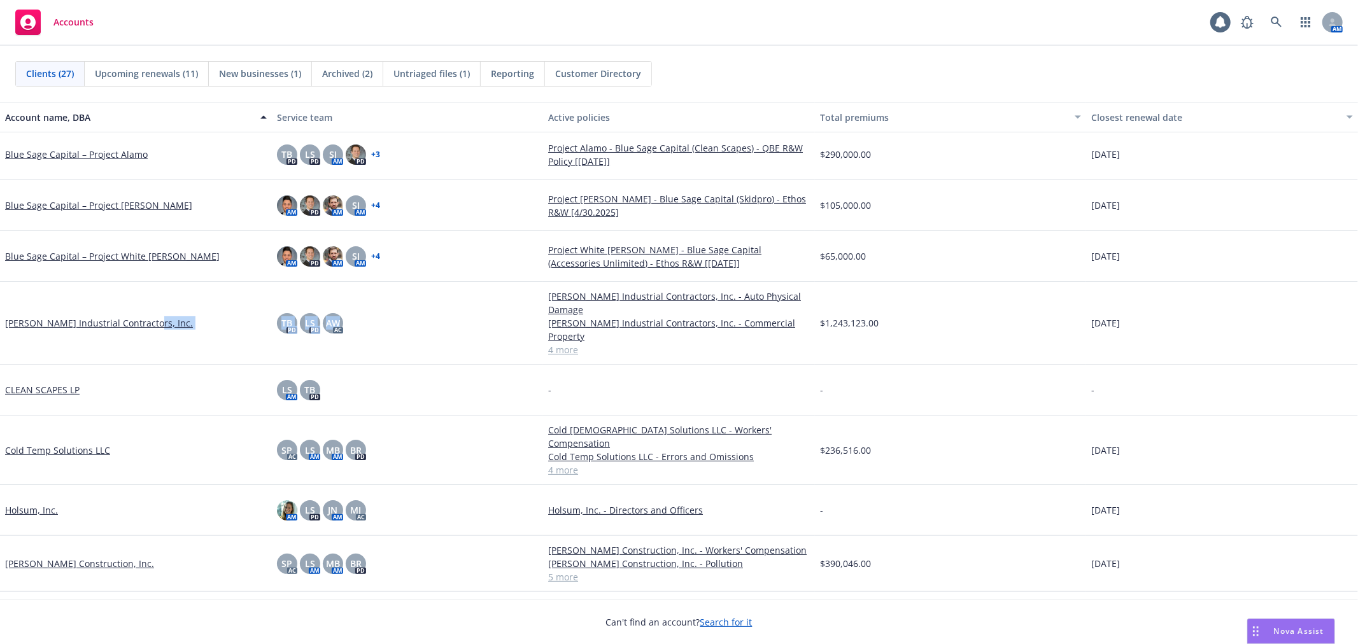
drag, startPoint x: 402, startPoint y: 315, endPoint x: 586, endPoint y: 370, distance: 191.9
click at [174, 291] on div "Bowen Industrial Contractors, Inc. TB PD LS PD AW AC Bowen Industrial Contracto…" at bounding box center [679, 323] width 1358 height 83
click at [475, 325] on div "TB PD LS PD AW AC" at bounding box center [408, 323] width 272 height 83
click at [755, 45] on div "Accounts 1 AM" at bounding box center [679, 23] width 1358 height 46
click at [1149, 68] on div "Clients (27) Upcoming renewals (11) New businesses (1) Archived (2) Untriaged f…" at bounding box center [678, 73] width 1327 height 25
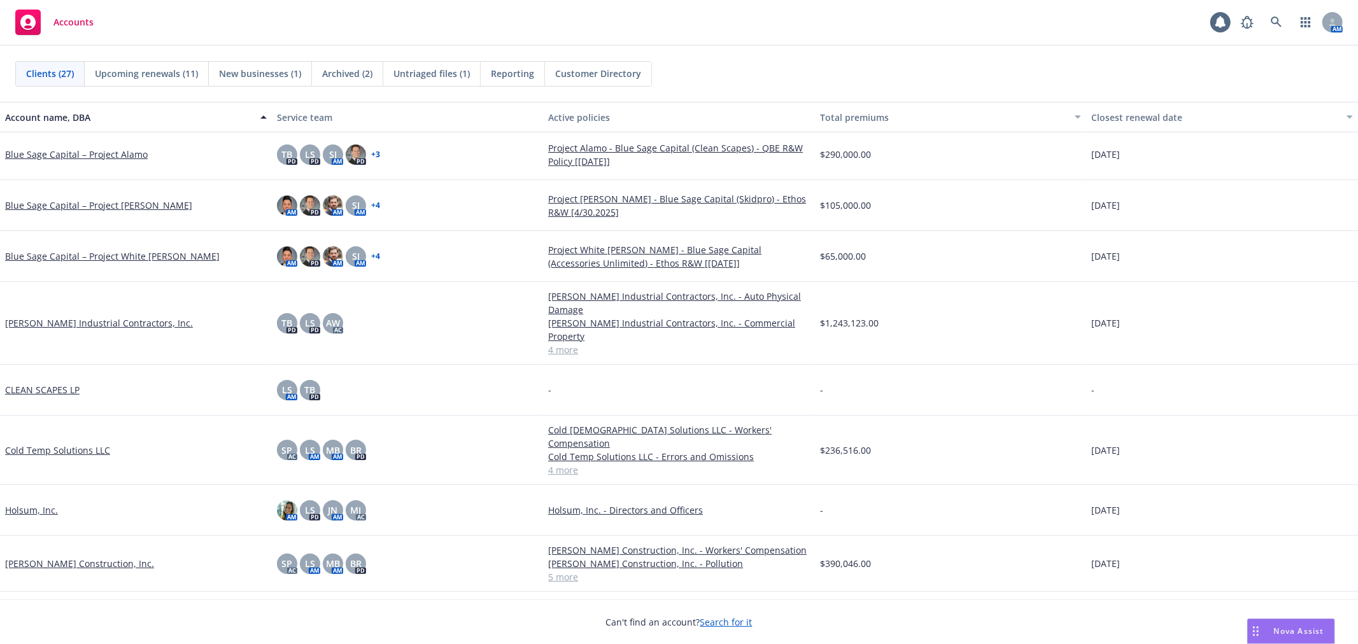
drag, startPoint x: 961, startPoint y: 127, endPoint x: 861, endPoint y: 46, distance: 128.9
click at [835, 47] on div "Clients (27) Upcoming renewals (11) New businesses (1) Archived (2) Untriaged f…" at bounding box center [679, 345] width 1358 height 598
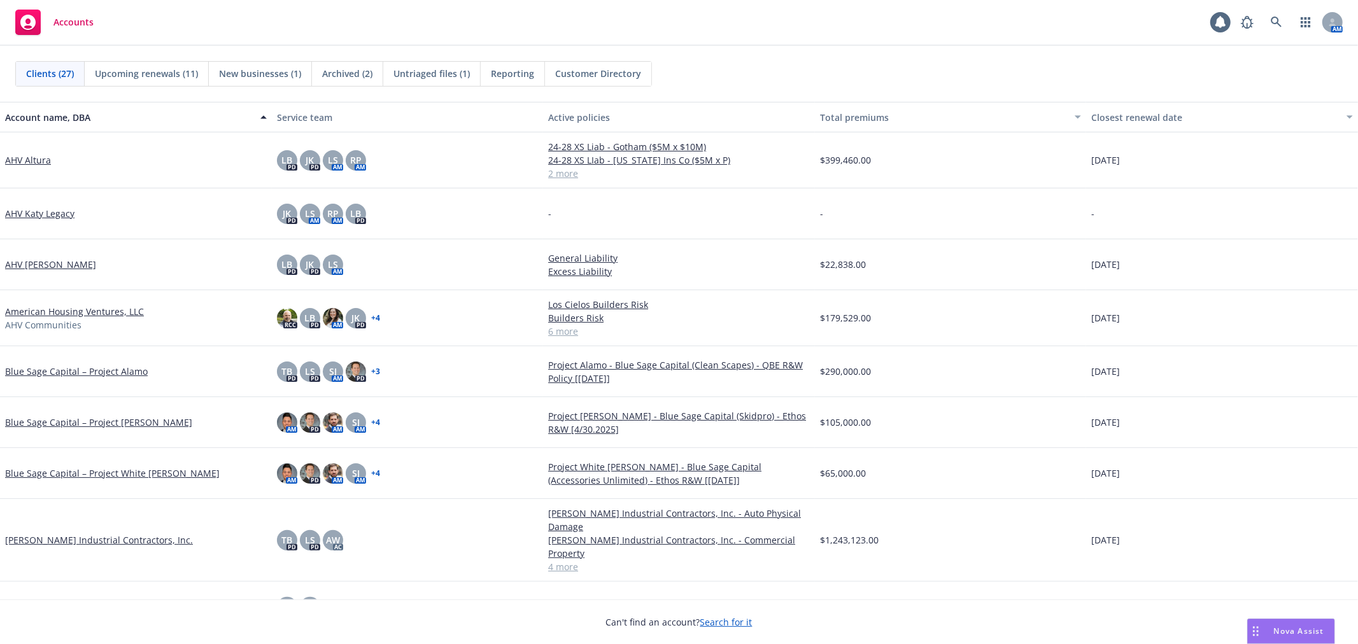
click at [1074, 45] on div "Accounts 1 AM" at bounding box center [679, 23] width 1358 height 46
click at [829, 1] on div "Accounts 1 AM" at bounding box center [679, 23] width 1358 height 46
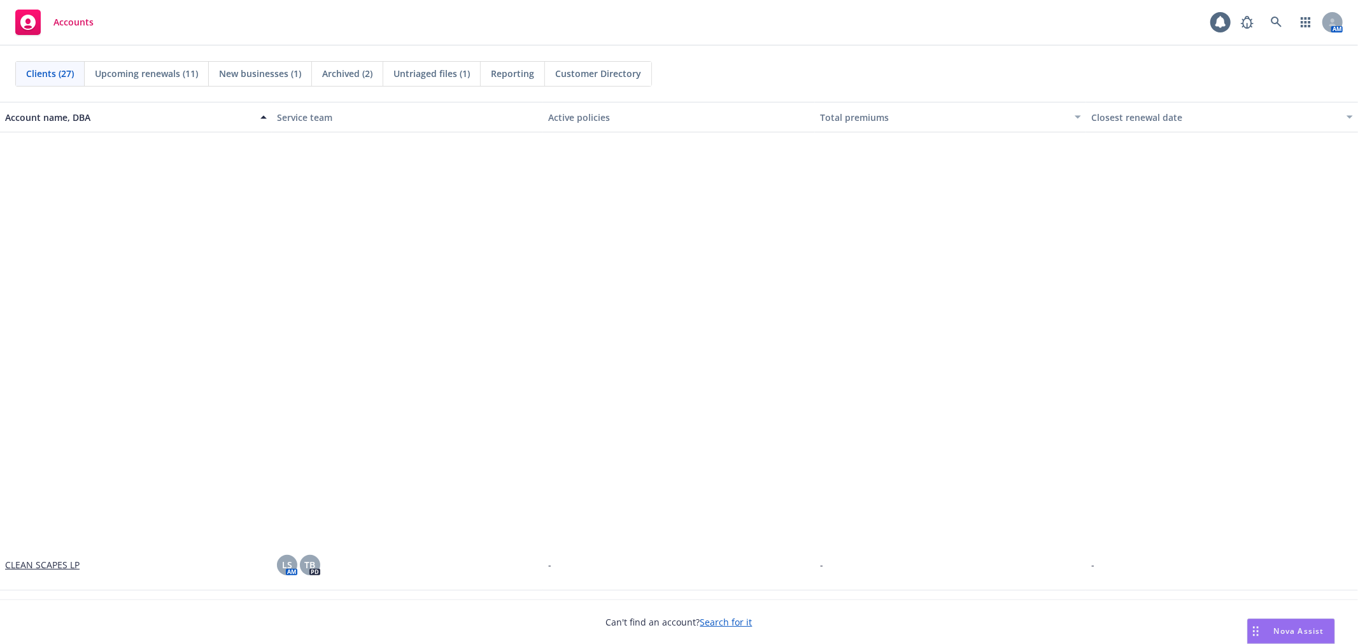
scroll to position [495, 0]
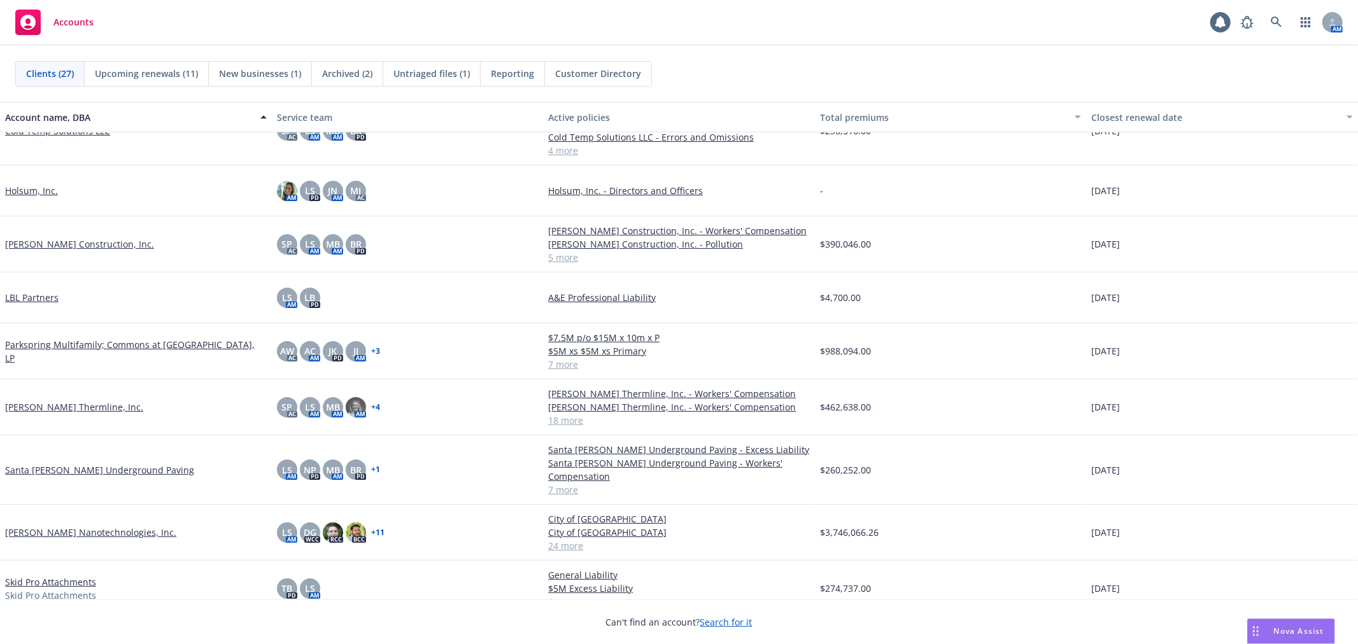
click at [34, 526] on link "[PERSON_NAME] Nanotechnologies, Inc." at bounding box center [90, 532] width 171 height 13
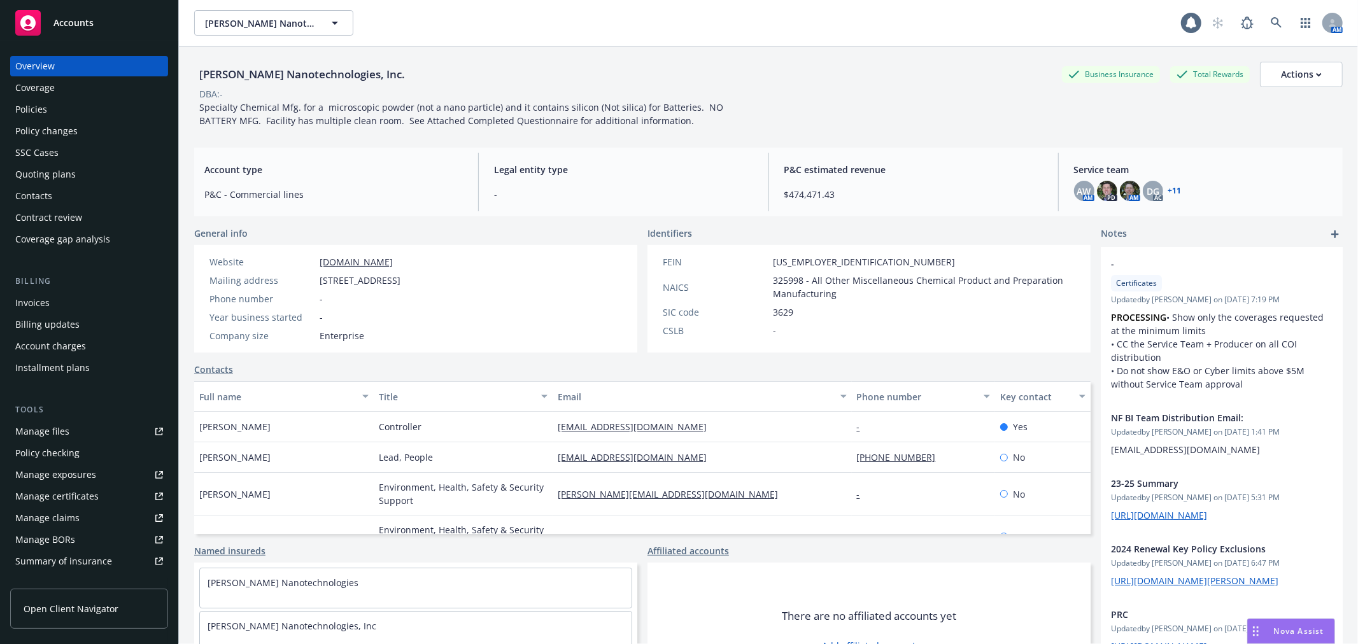
click at [45, 103] on div "Policies" at bounding box center [31, 109] width 32 height 20
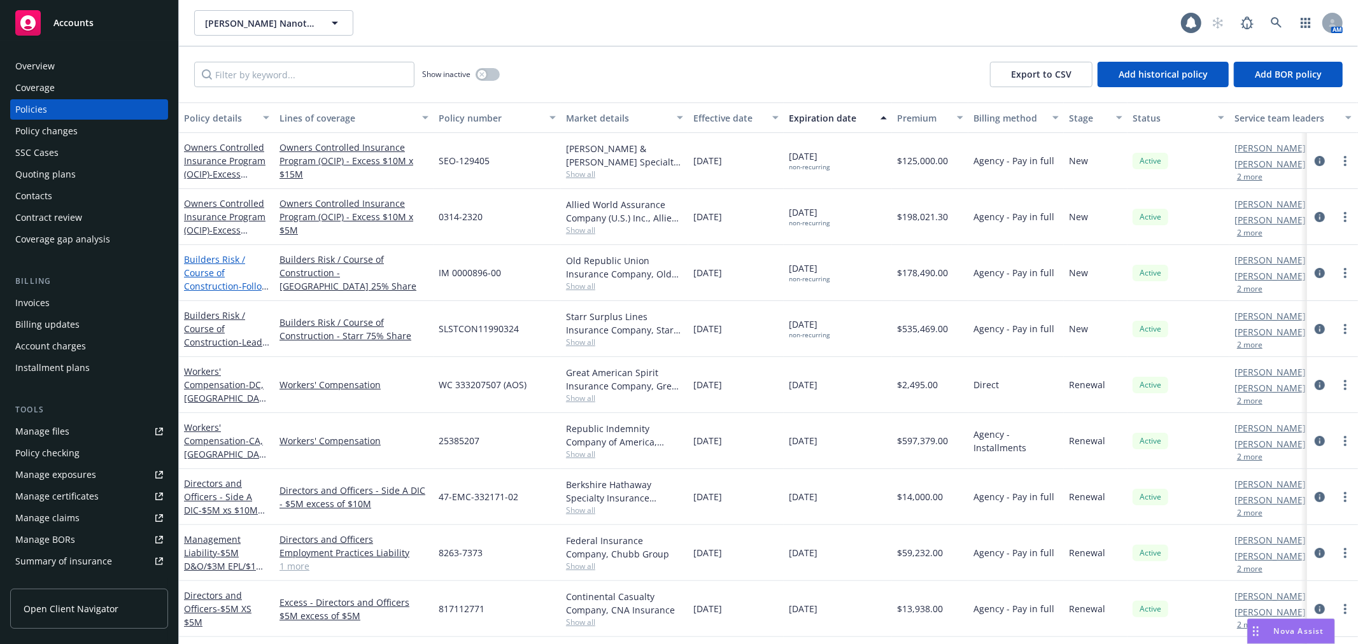
click at [207, 255] on link "Builders Risk / Course of Construction - Follow 25% Share - Moses Lake" at bounding box center [226, 292] width 85 height 79
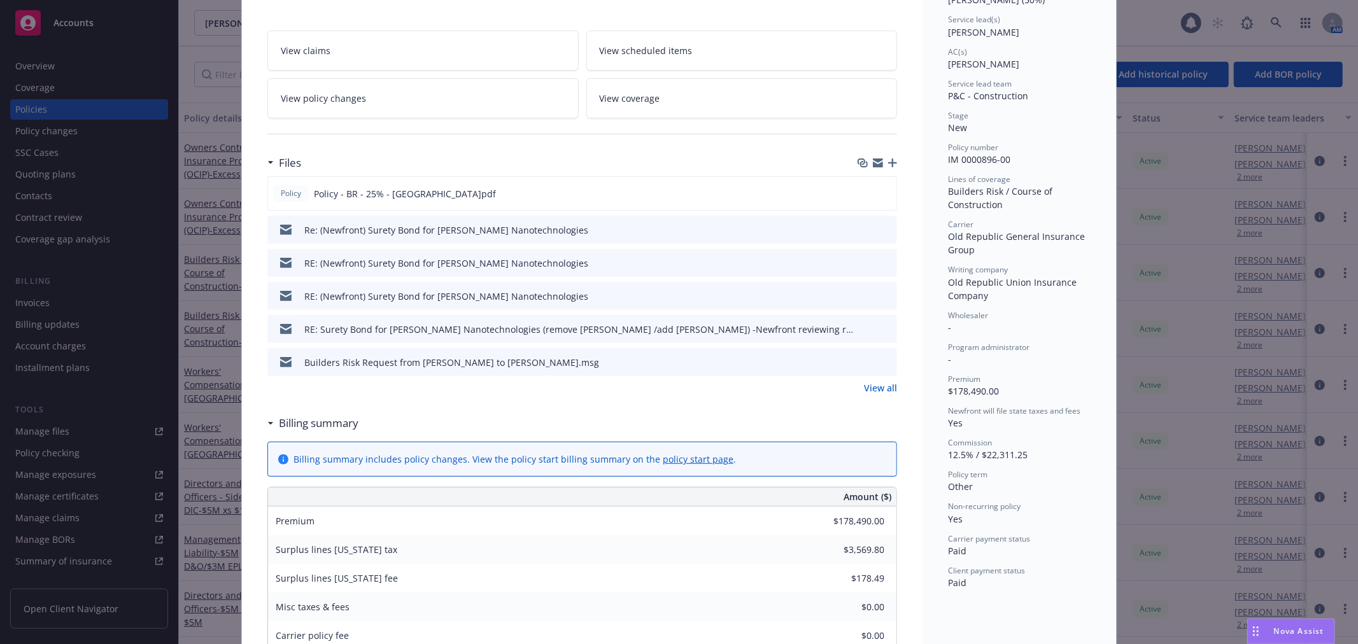
scroll to position [283, 0]
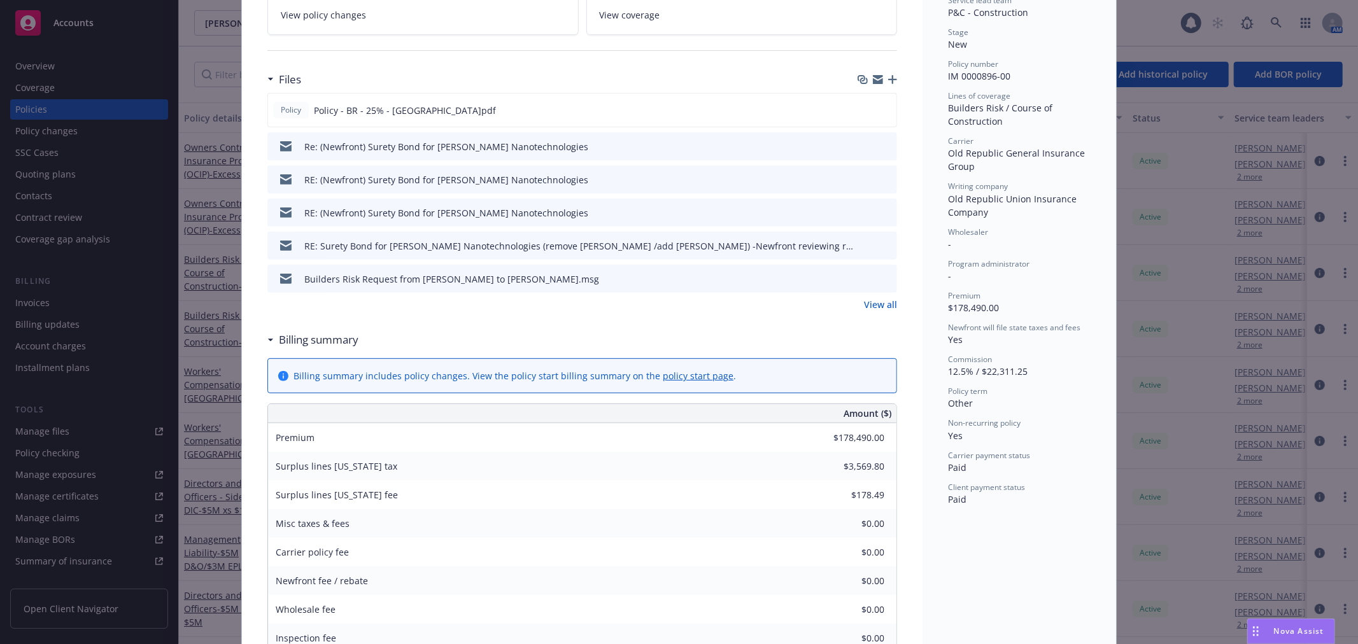
click at [871, 306] on link "View all" at bounding box center [880, 304] width 33 height 13
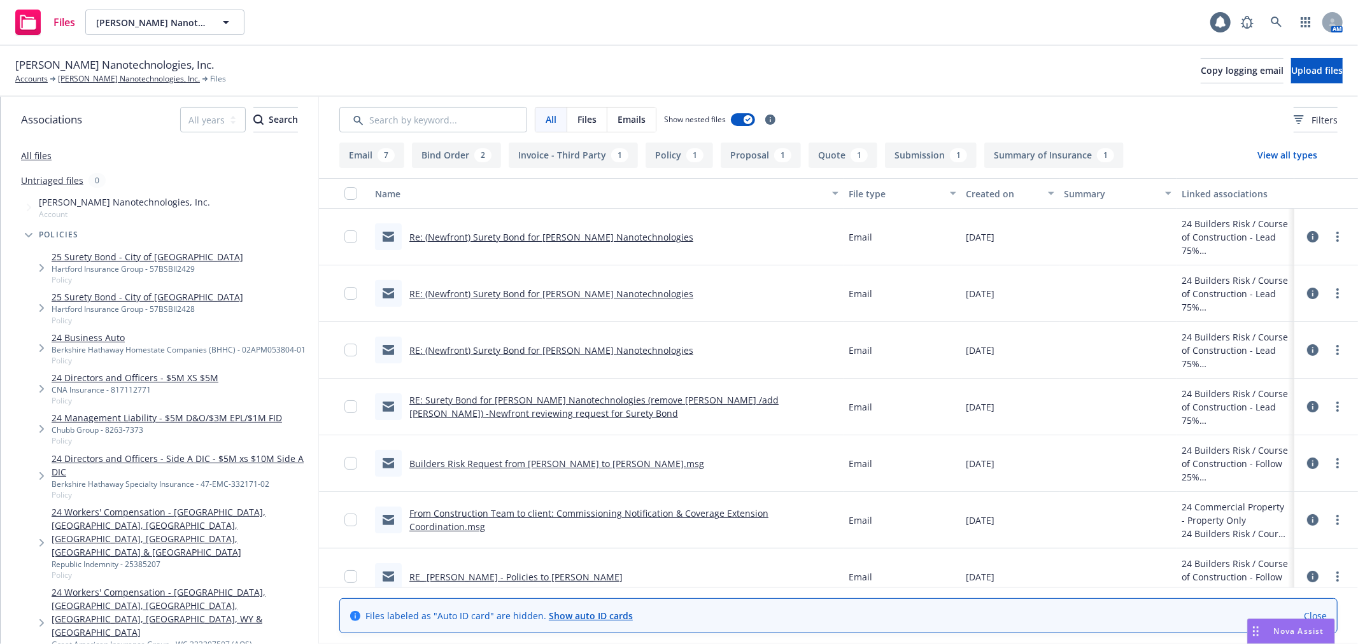
click at [575, 463] on link "Builders Risk Request from [PERSON_NAME] to [PERSON_NAME].msg" at bounding box center [556, 464] width 295 height 12
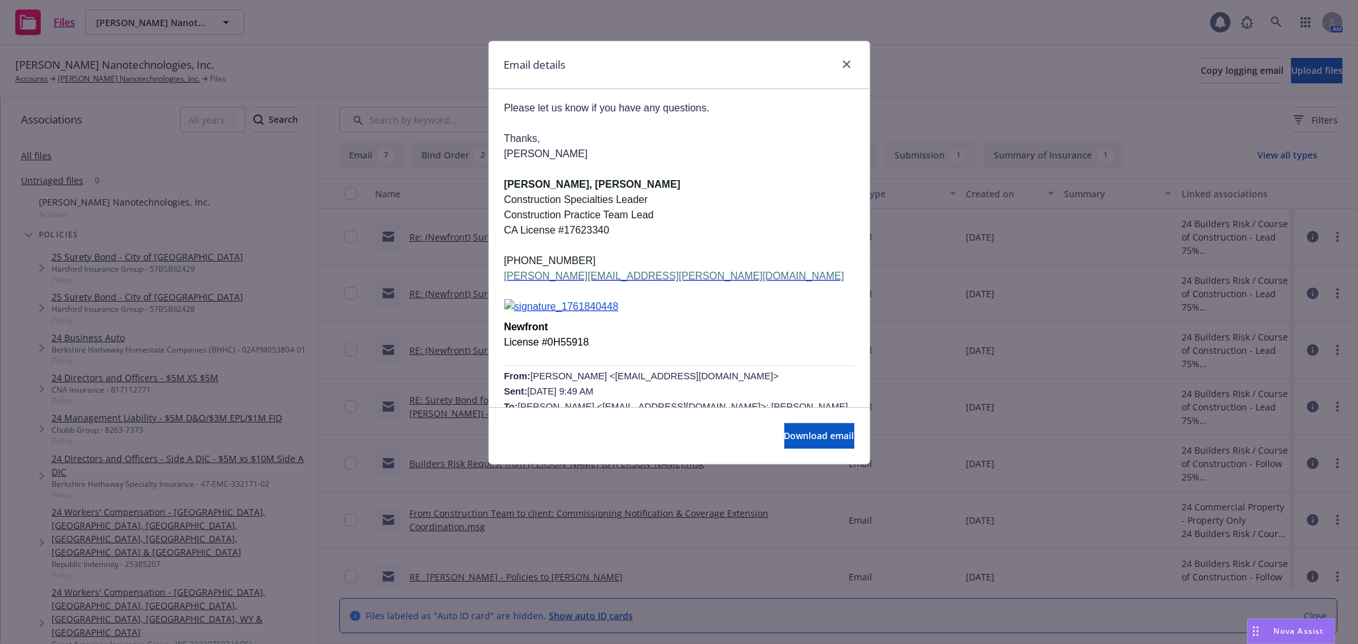
scroll to position [919, 0]
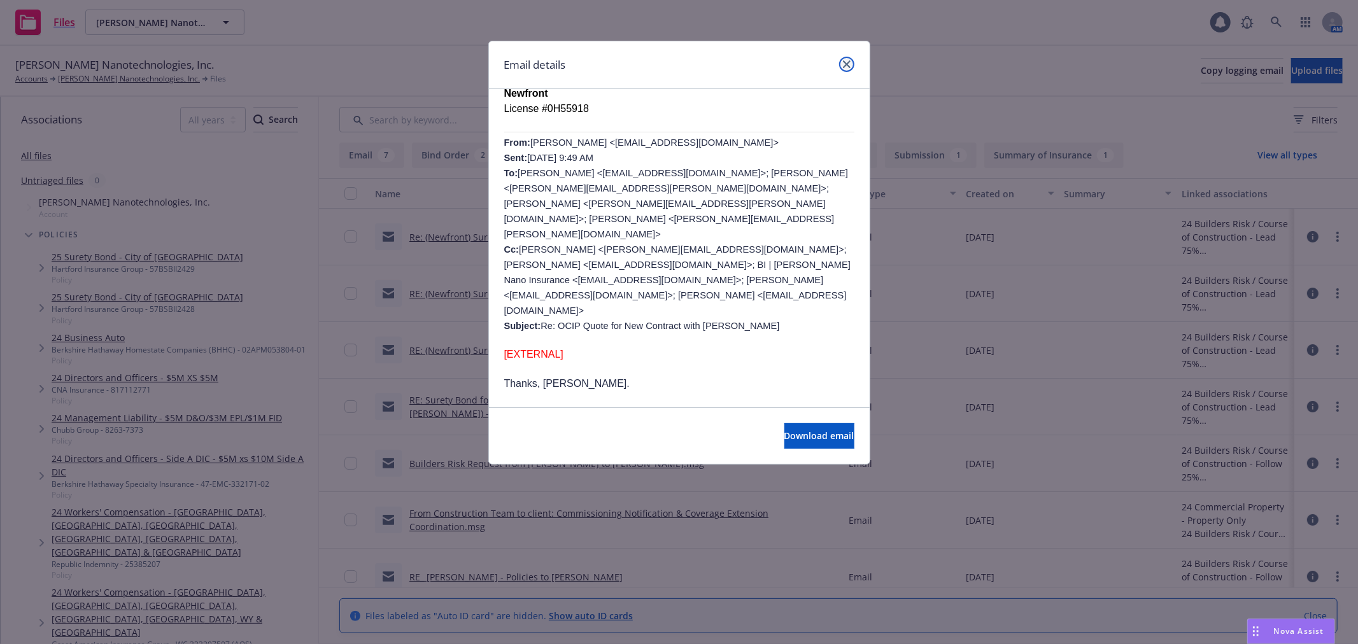
click at [850, 59] on link "close" at bounding box center [846, 64] width 15 height 15
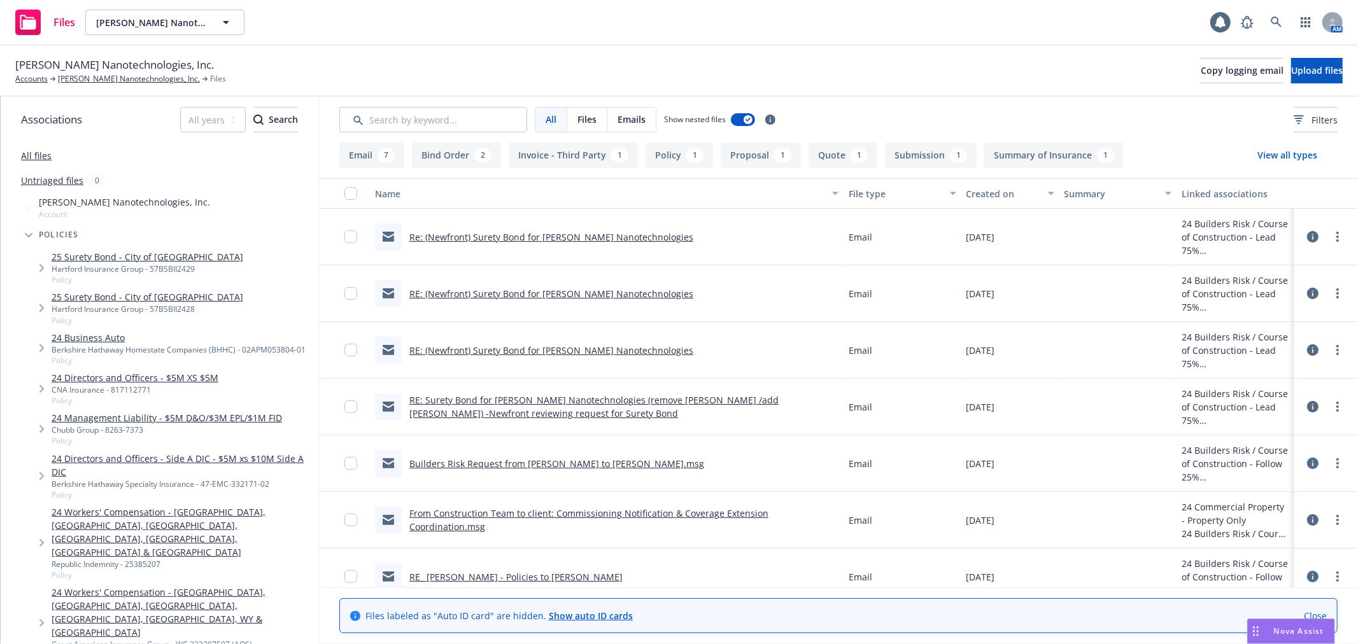
click at [857, 46] on div "Sila Nanotechnologies, Inc. Accounts Sila Nanotechnologies, Inc. Files Copy log…" at bounding box center [679, 71] width 1358 height 51
click at [841, 46] on div "Sila Nanotechnologies, Inc. Accounts Sila Nanotechnologies, Inc. Files Copy log…" at bounding box center [679, 71] width 1358 height 51
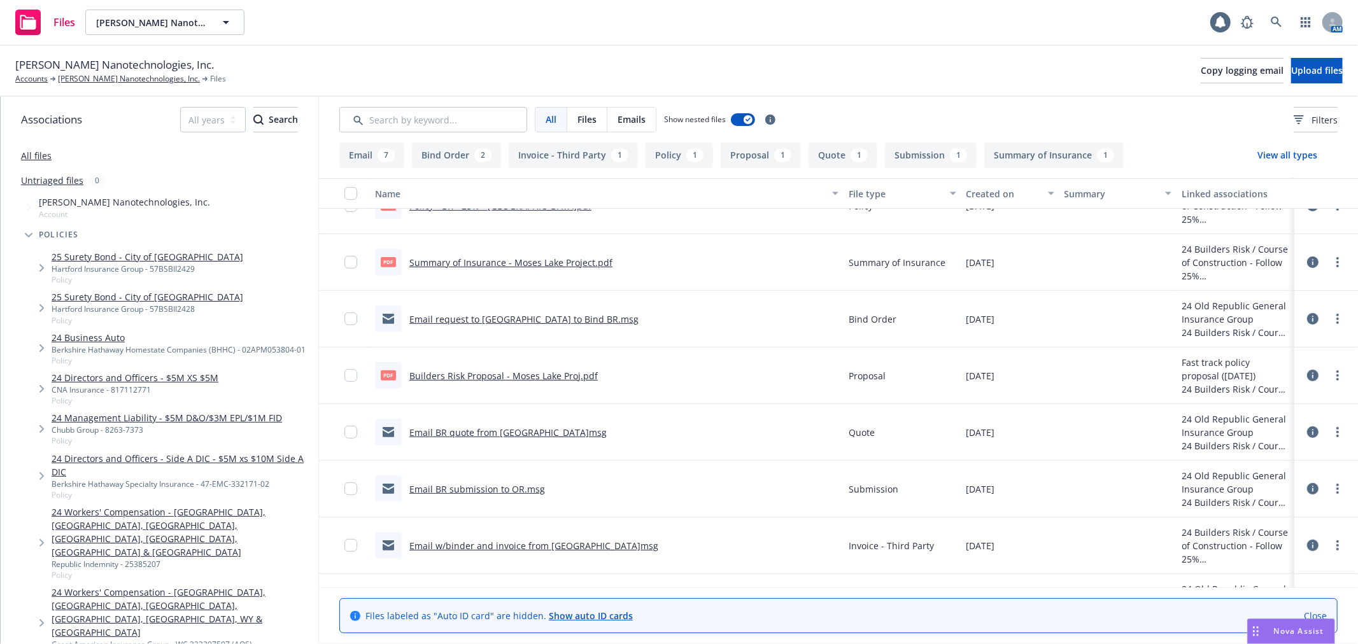
click at [571, 316] on link "Email request to Old Republic to Bind BR.msg" at bounding box center [523, 319] width 229 height 12
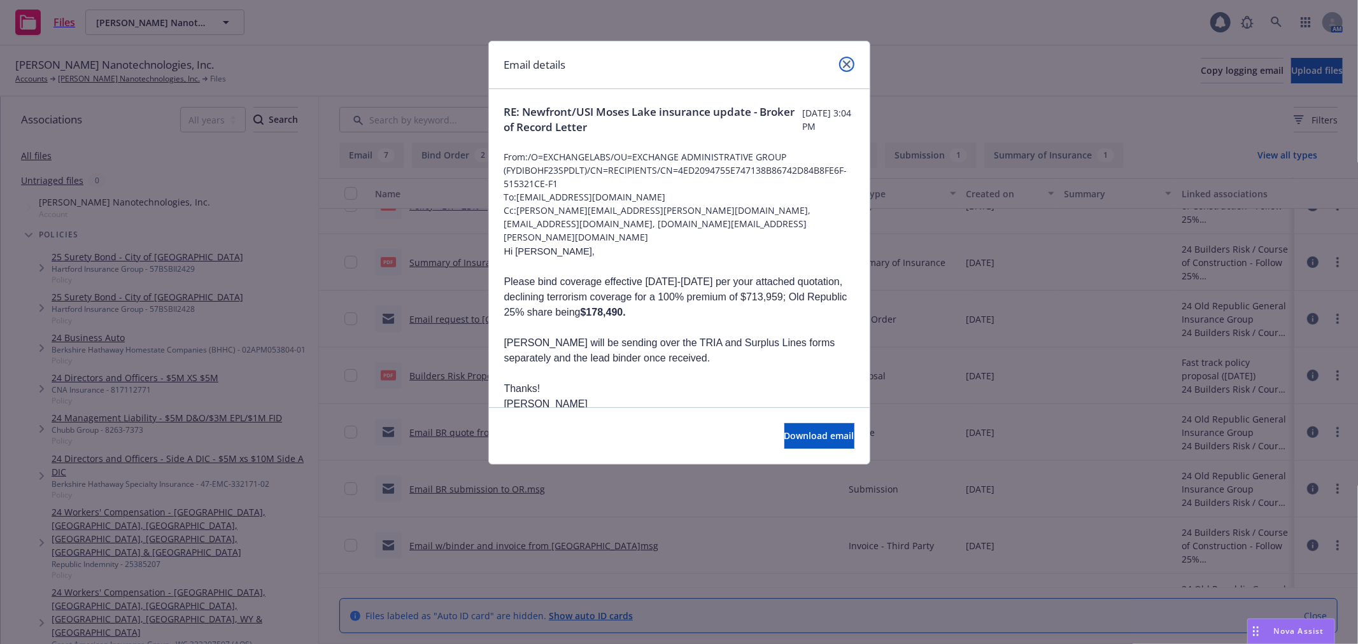
click at [845, 60] on icon "close" at bounding box center [847, 64] width 8 height 8
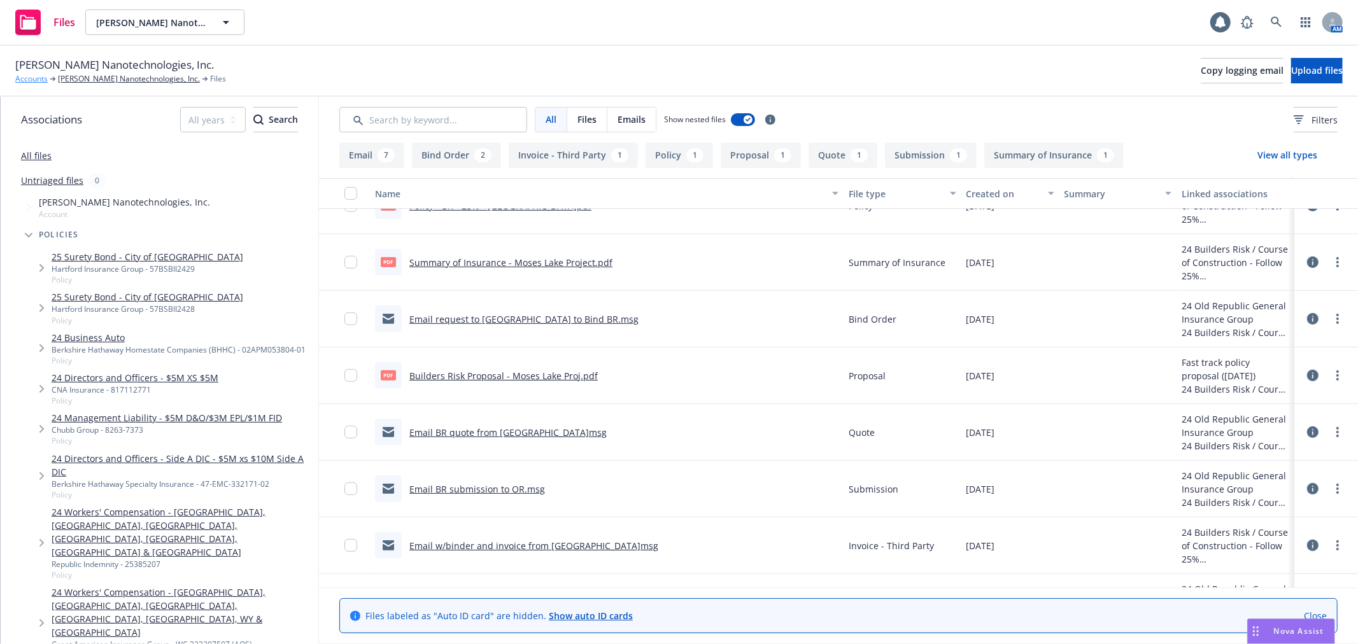
click at [27, 79] on link "Accounts" at bounding box center [31, 78] width 32 height 11
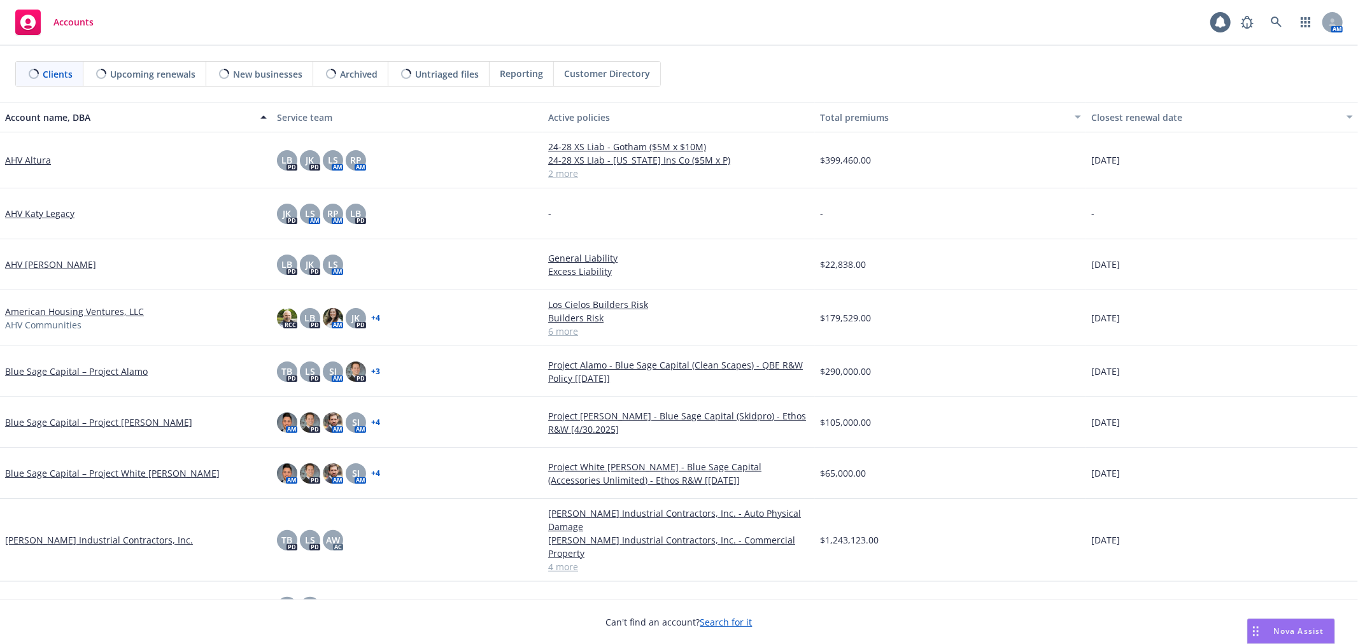
click at [150, 84] on div "Upcoming renewals" at bounding box center [144, 74] width 123 height 24
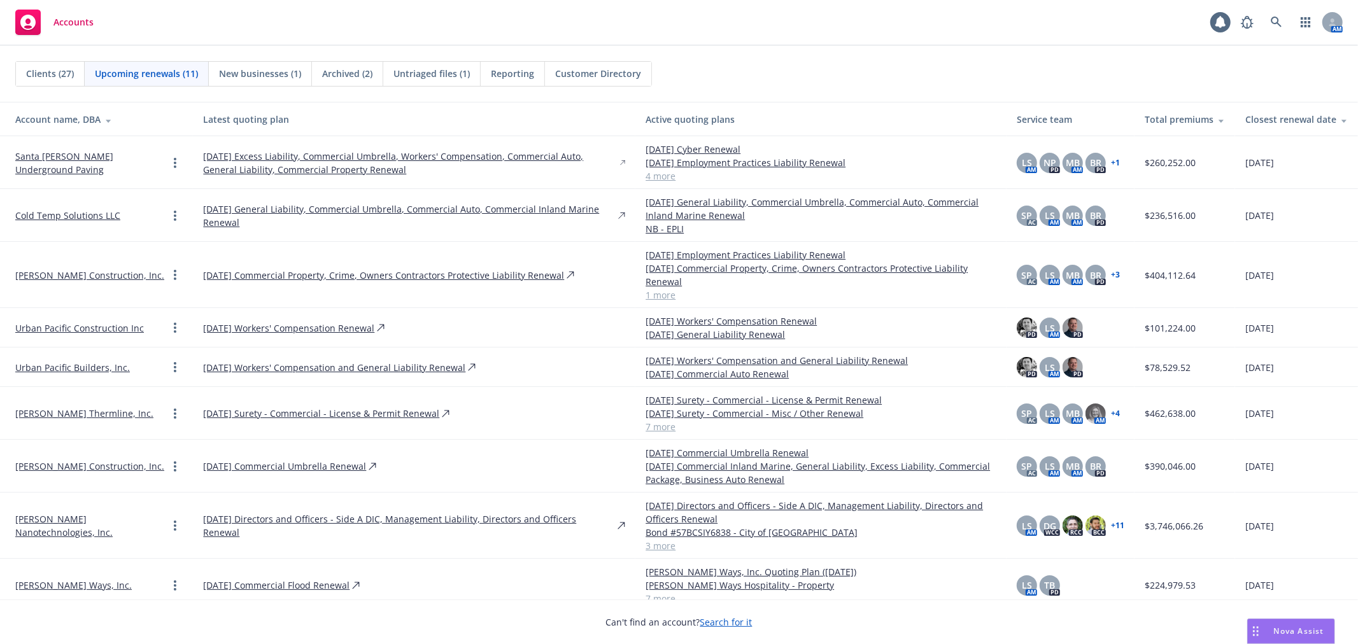
click at [167, 78] on span "Upcoming renewals (11)" at bounding box center [146, 73] width 103 height 13
drag, startPoint x: 172, startPoint y: 115, endPoint x: 316, endPoint y: 115, distance: 143.2
click at [316, 115] on th "Latest quoting plan" at bounding box center [414, 119] width 442 height 34
click at [316, 115] on div "Latest quoting plan" at bounding box center [414, 119] width 422 height 13
click at [762, 71] on div "Clients (27) Upcoming renewals (11) New businesses (1) Archived (2) Untriaged f…" at bounding box center [678, 73] width 1327 height 25
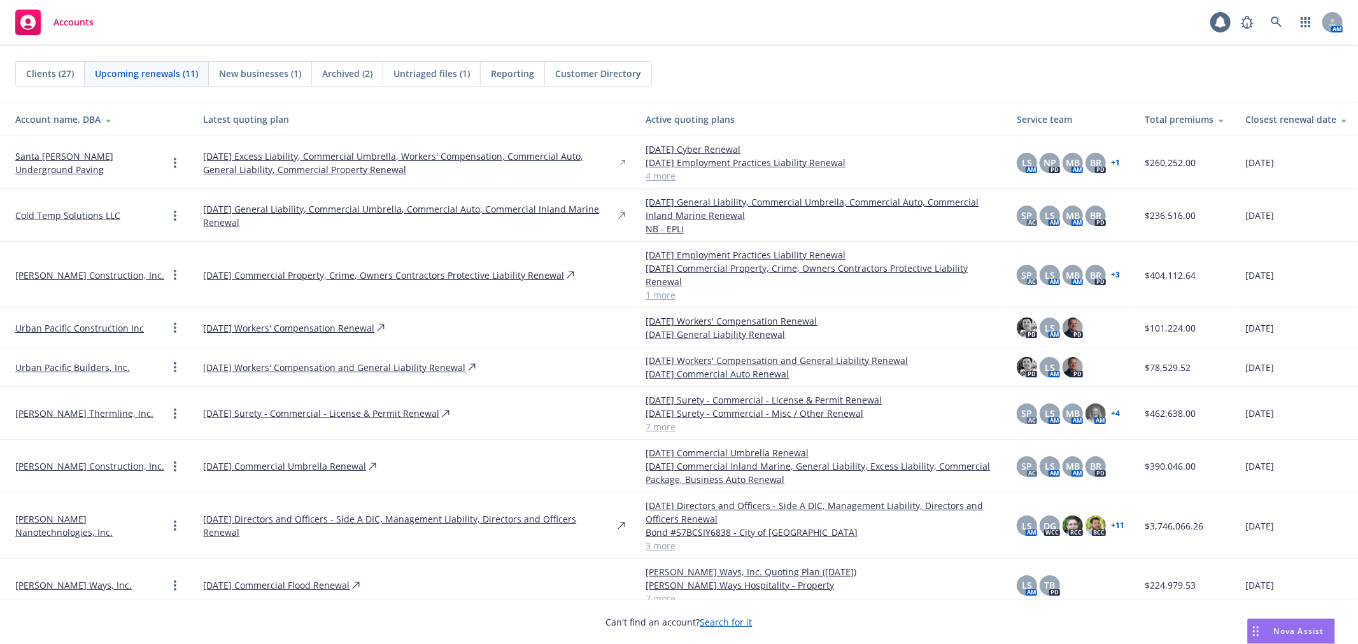
click at [654, 175] on link "4 more" at bounding box center [820, 175] width 351 height 13
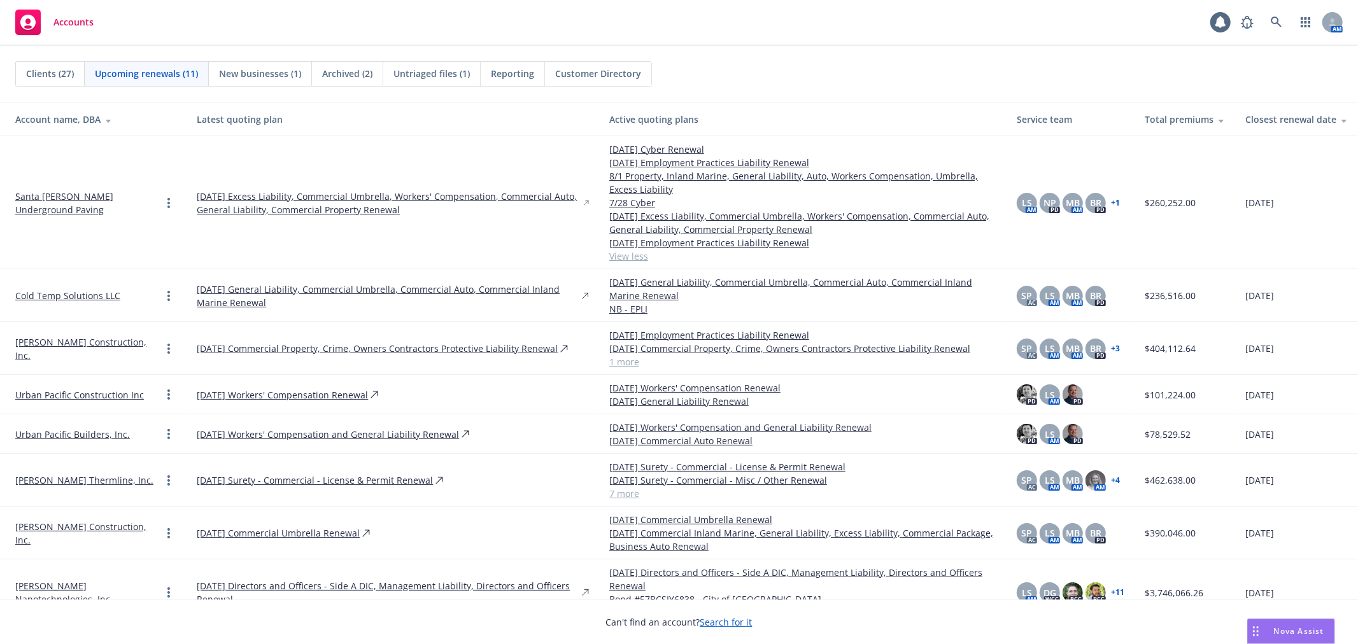
click at [778, 64] on div "Clients (27) Upcoming renewals (11) New businesses (1) Archived (2) Untriaged f…" at bounding box center [678, 73] width 1327 height 25
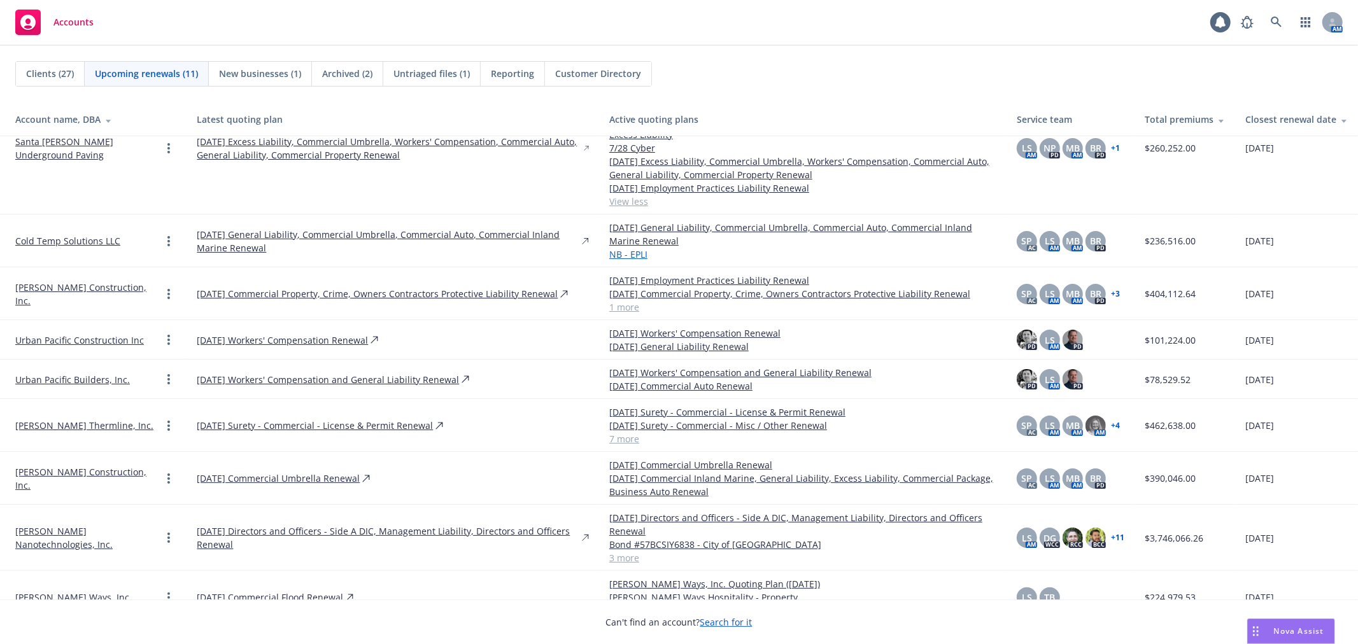
scroll to position [71, 0]
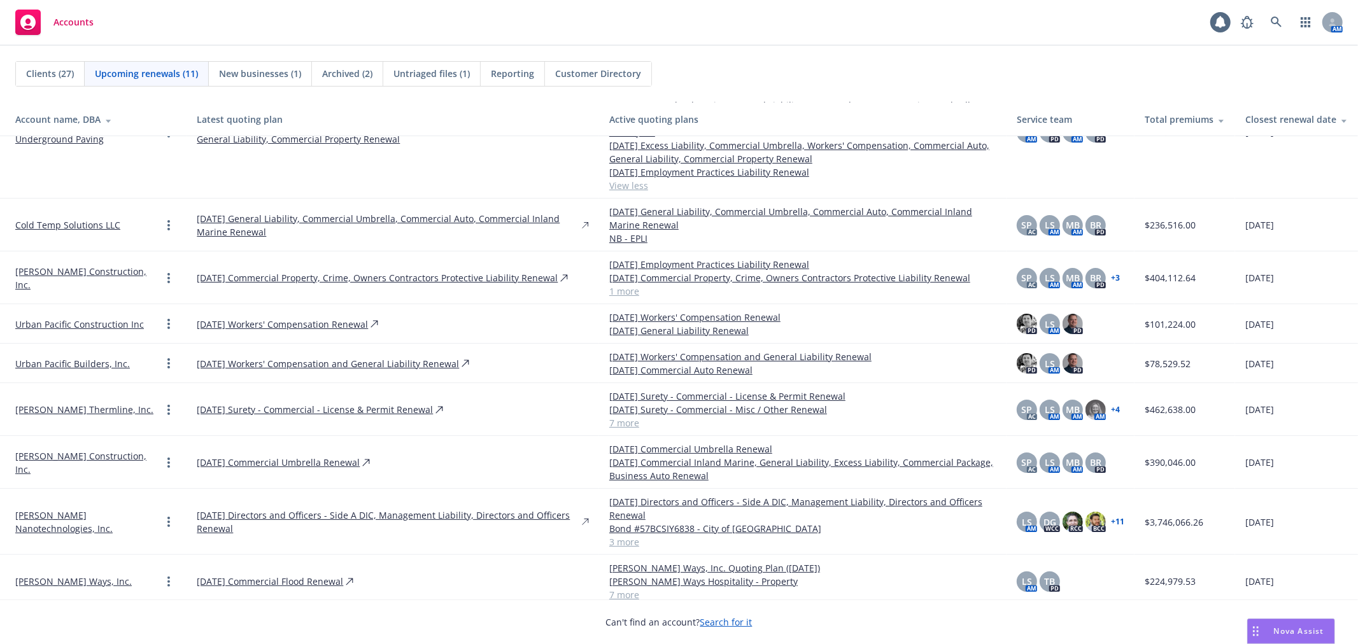
click at [610, 290] on link "1 more" at bounding box center [802, 290] width 387 height 13
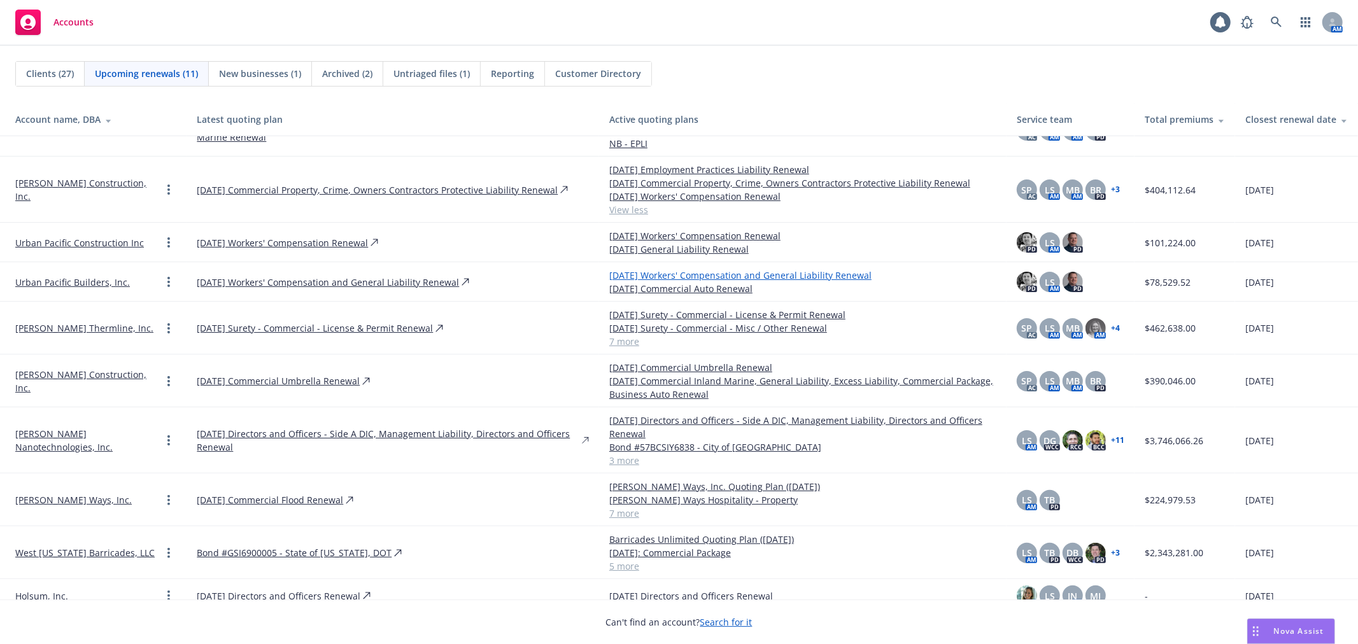
scroll to position [178, 0]
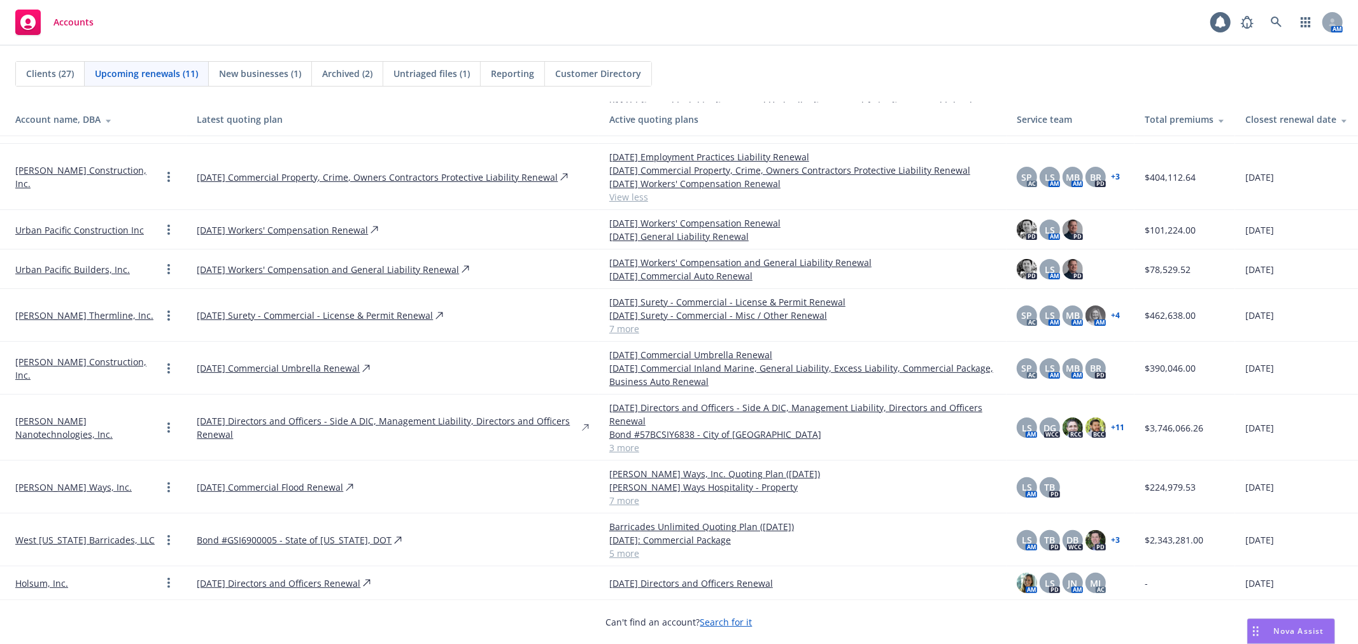
click at [612, 331] on link "7 more" at bounding box center [802, 328] width 387 height 13
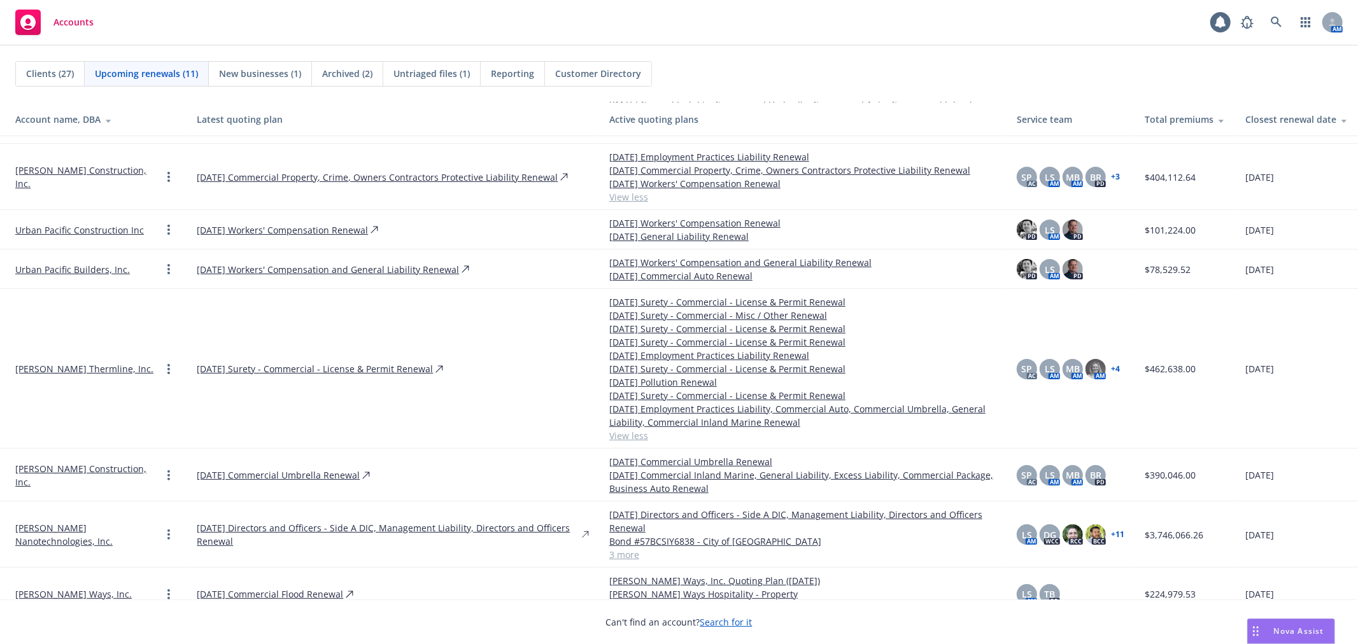
click at [617, 439] on link "View less" at bounding box center [802, 435] width 387 height 13
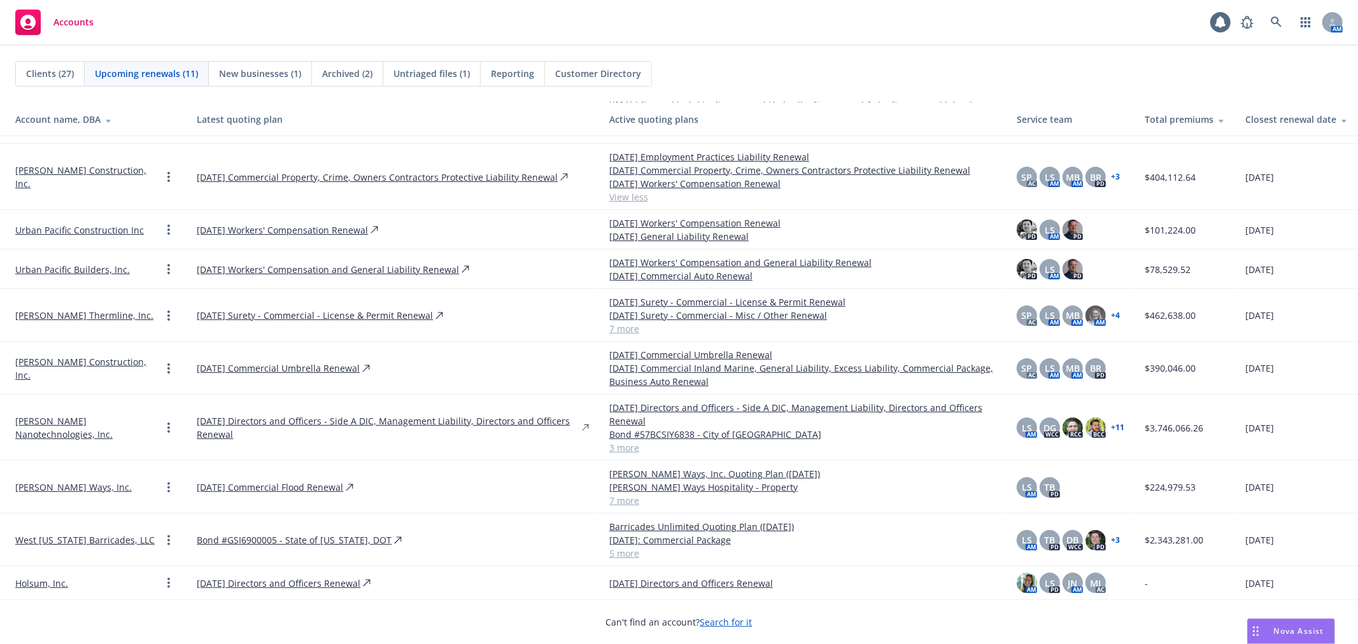
scroll to position [6, 0]
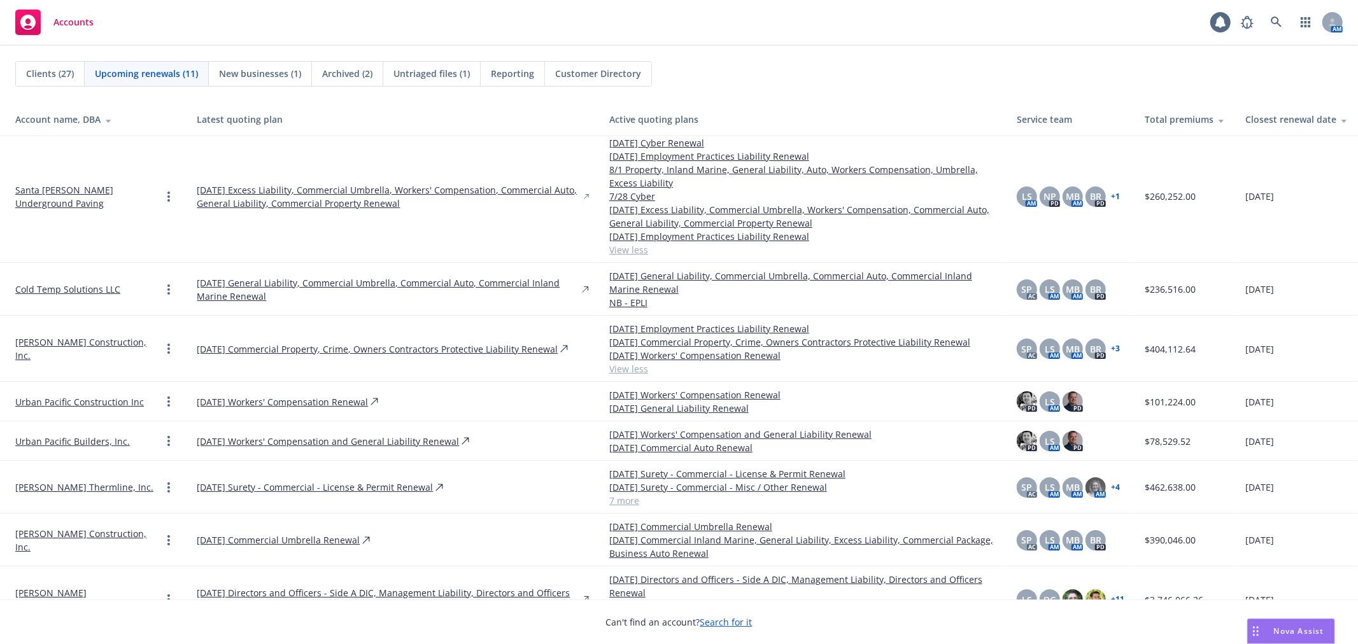
drag, startPoint x: 463, startPoint y: 393, endPoint x: 479, endPoint y: 354, distance: 42.0
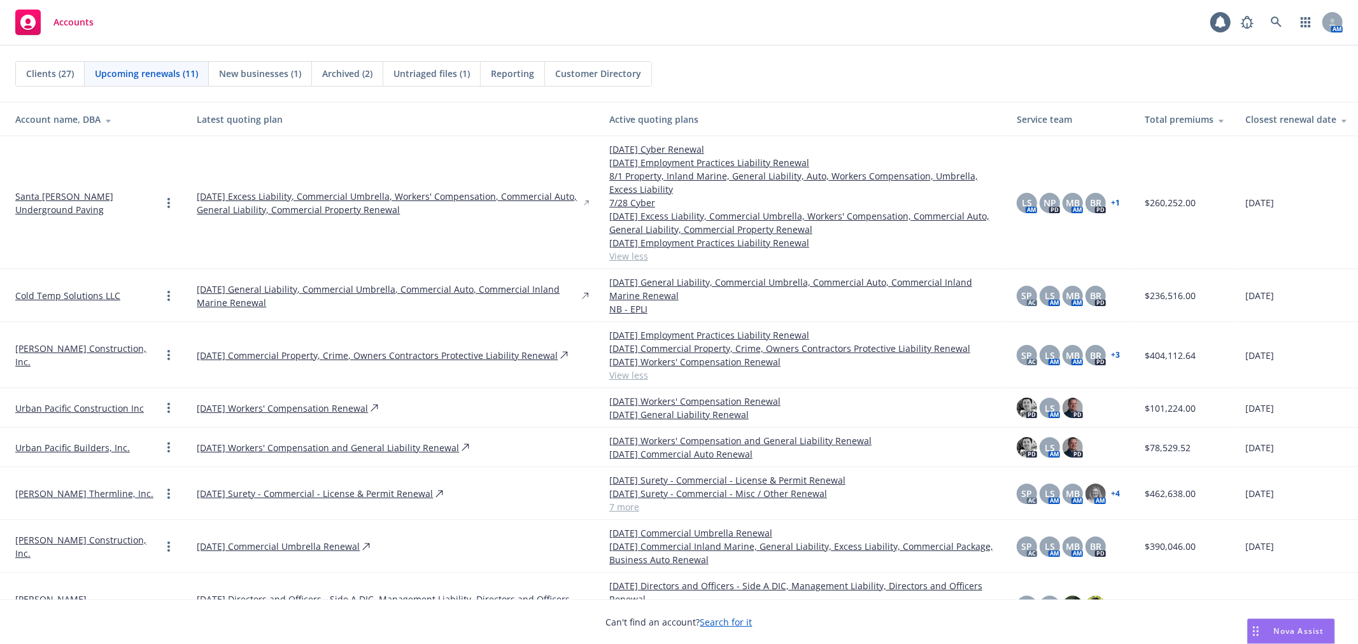
drag, startPoint x: 479, startPoint y: 354, endPoint x: 855, endPoint y: 52, distance: 481.7
click at [867, 60] on div "Clients (27) Upcoming renewals (11) New businesses (1) Archived (2) Untriaged f…" at bounding box center [679, 74] width 1358 height 56
click at [609, 374] on link "View less" at bounding box center [802, 375] width 387 height 13
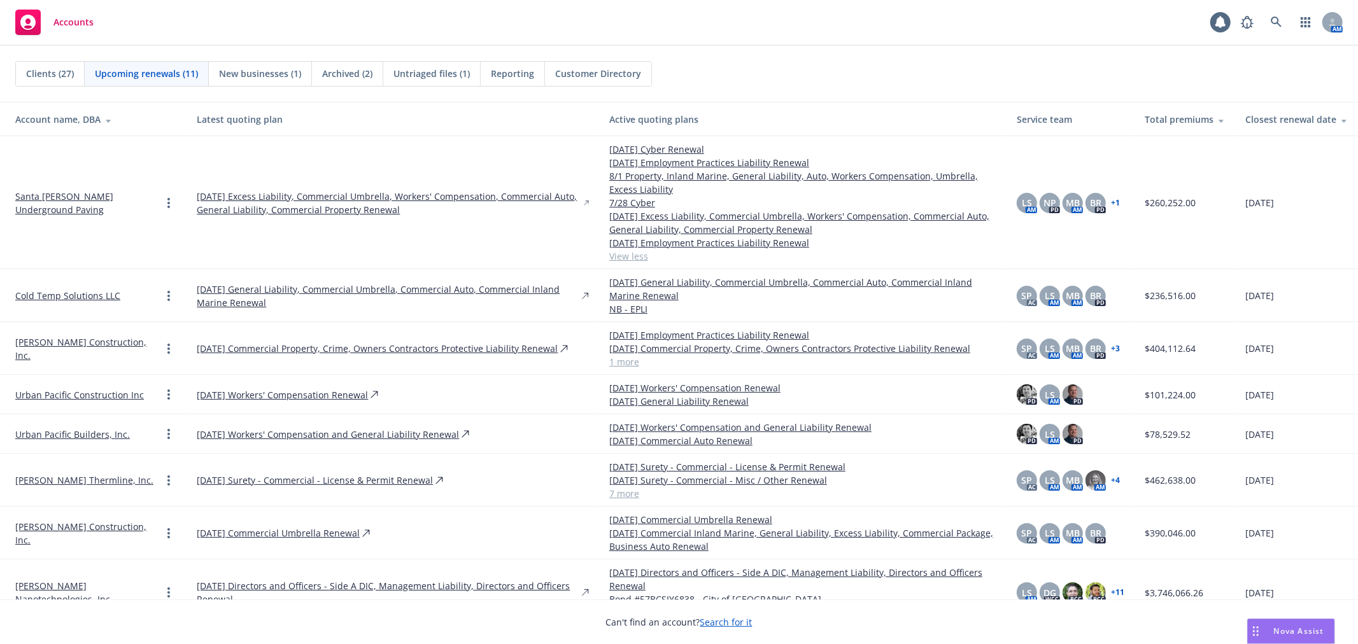
click at [609, 365] on link "1 more" at bounding box center [802, 361] width 387 height 13
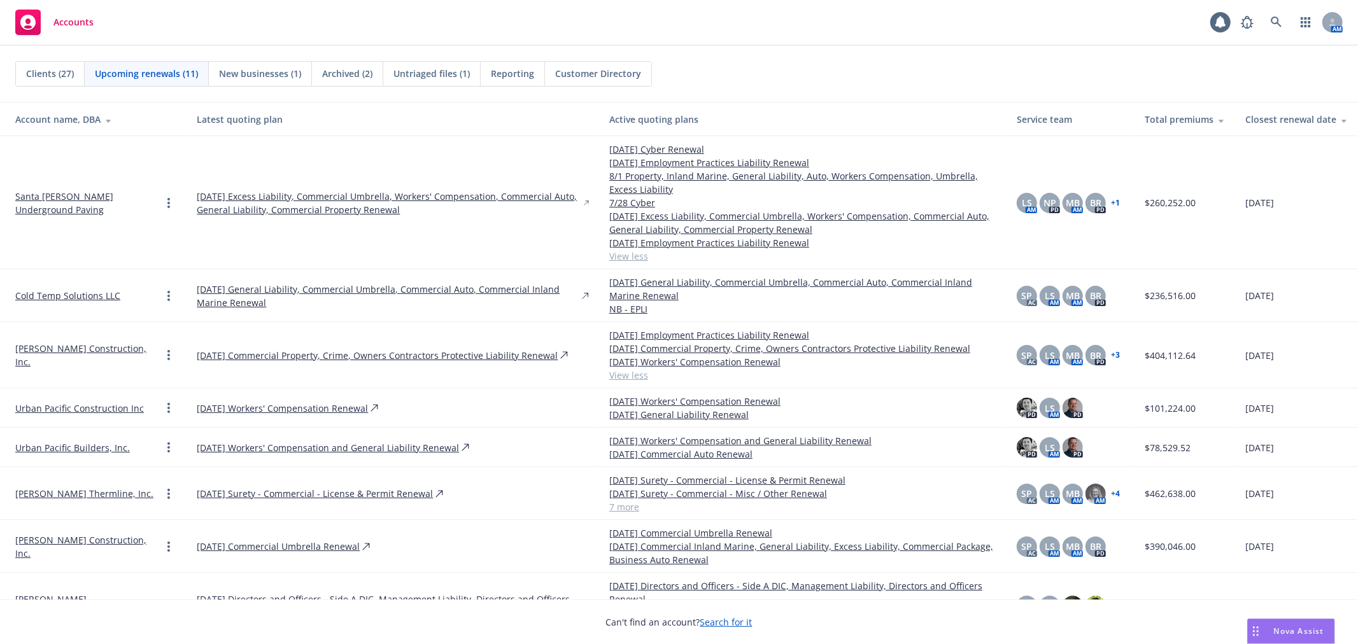
click at [423, 71] on span "Untriaged files (1)" at bounding box center [431, 73] width 76 height 13
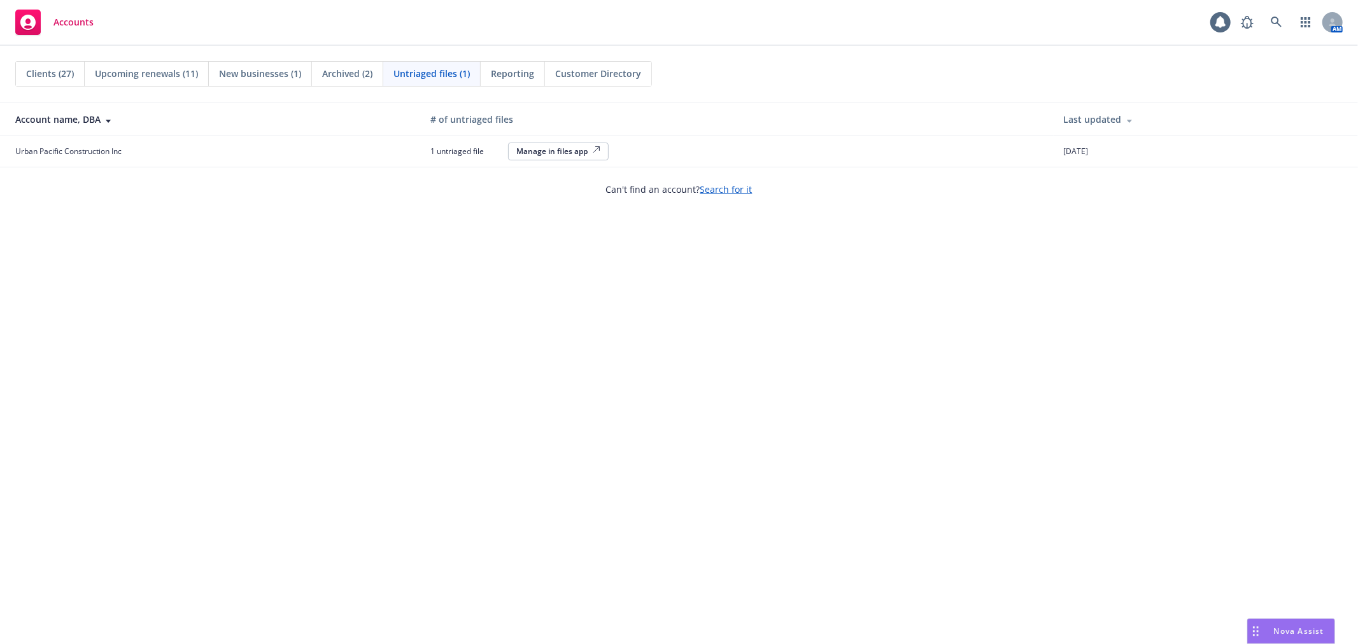
click at [563, 154] on div "Manage in files app" at bounding box center [558, 151] width 84 height 11
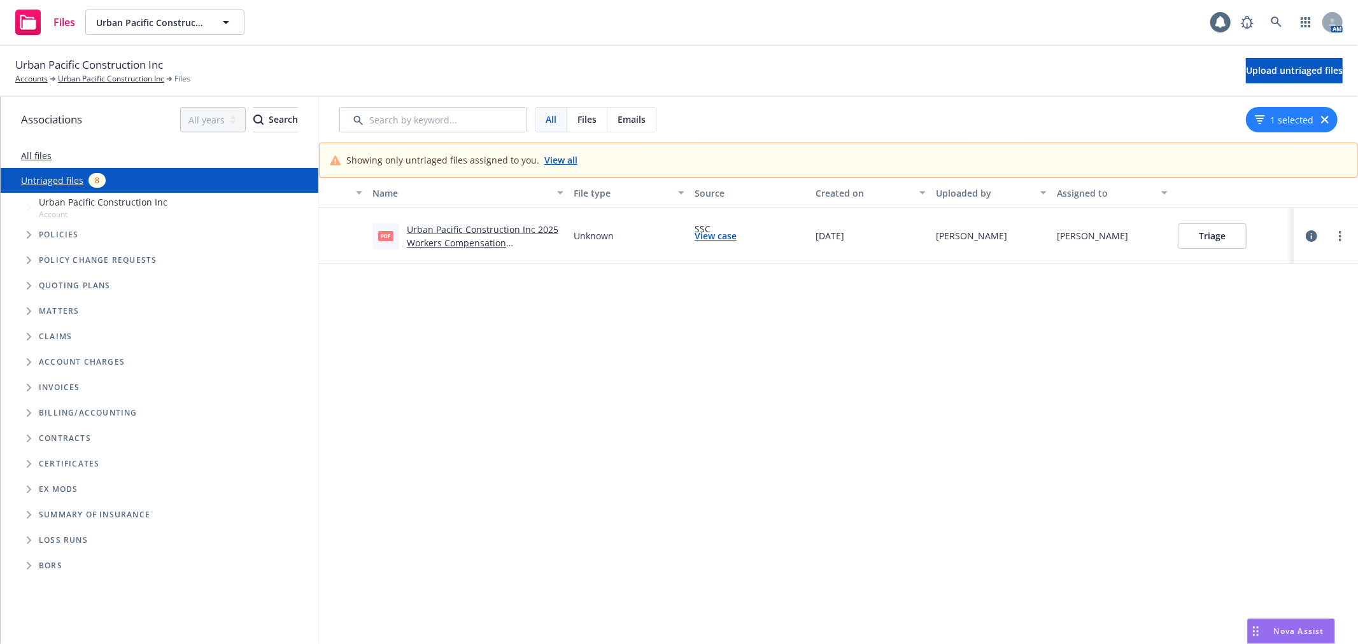
click at [476, 241] on link "Urban Pacific Construction Inc 2025 Workers Compensation Reinstatement Eff 09-1…" at bounding box center [482, 242] width 151 height 39
click at [1198, 229] on button "Triage" at bounding box center [1211, 235] width 69 height 25
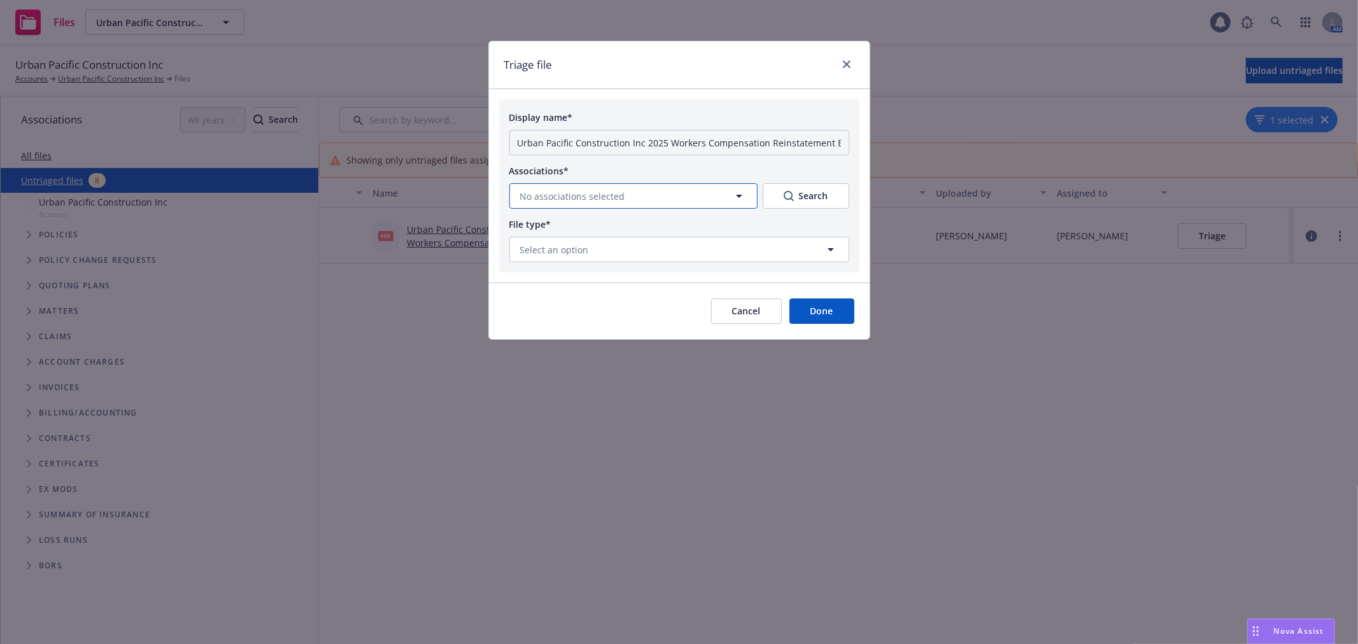
click at [583, 190] on span "No associations selected" at bounding box center [572, 196] width 105 height 13
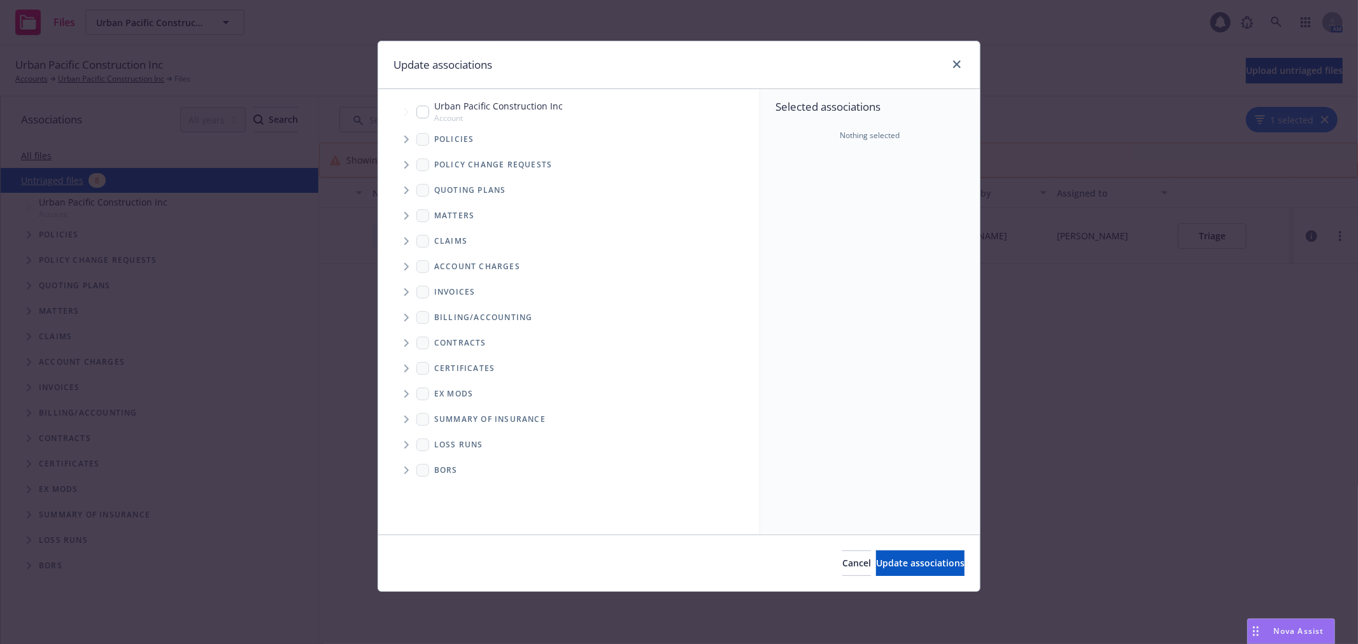
click at [412, 140] on span "Tree Example" at bounding box center [406, 139] width 20 height 20
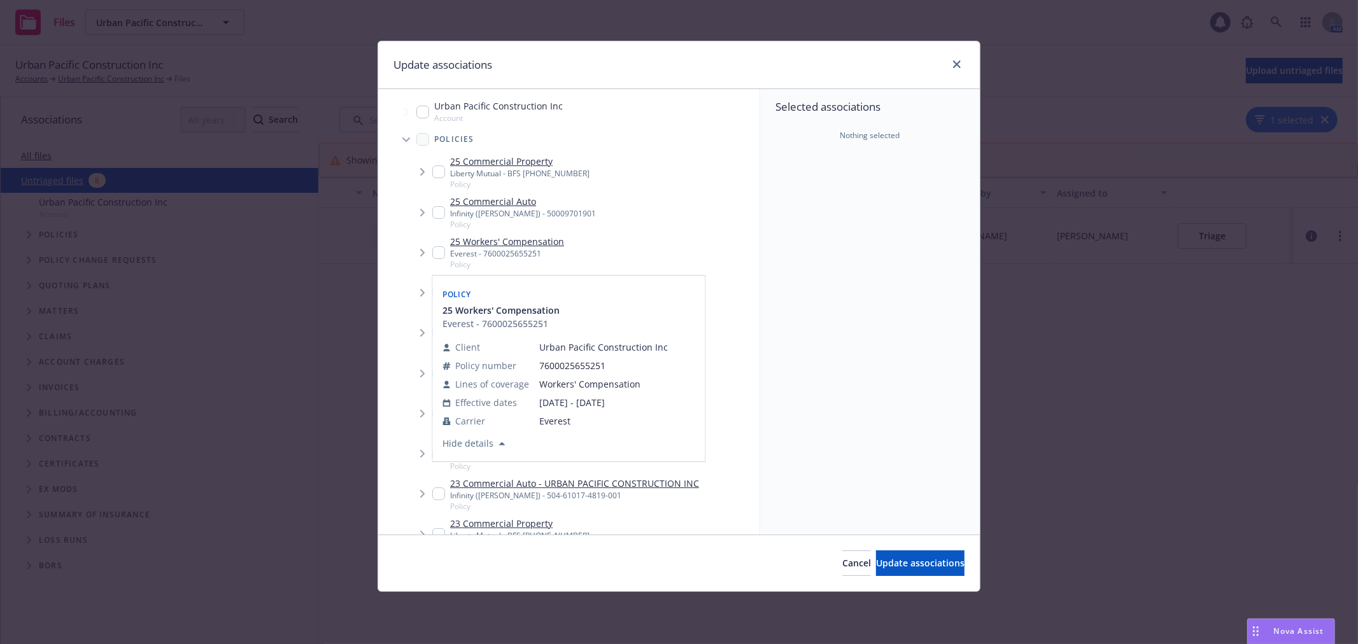
click at [439, 252] on input "Tree Example" at bounding box center [438, 252] width 13 height 13
checkbox input "true"
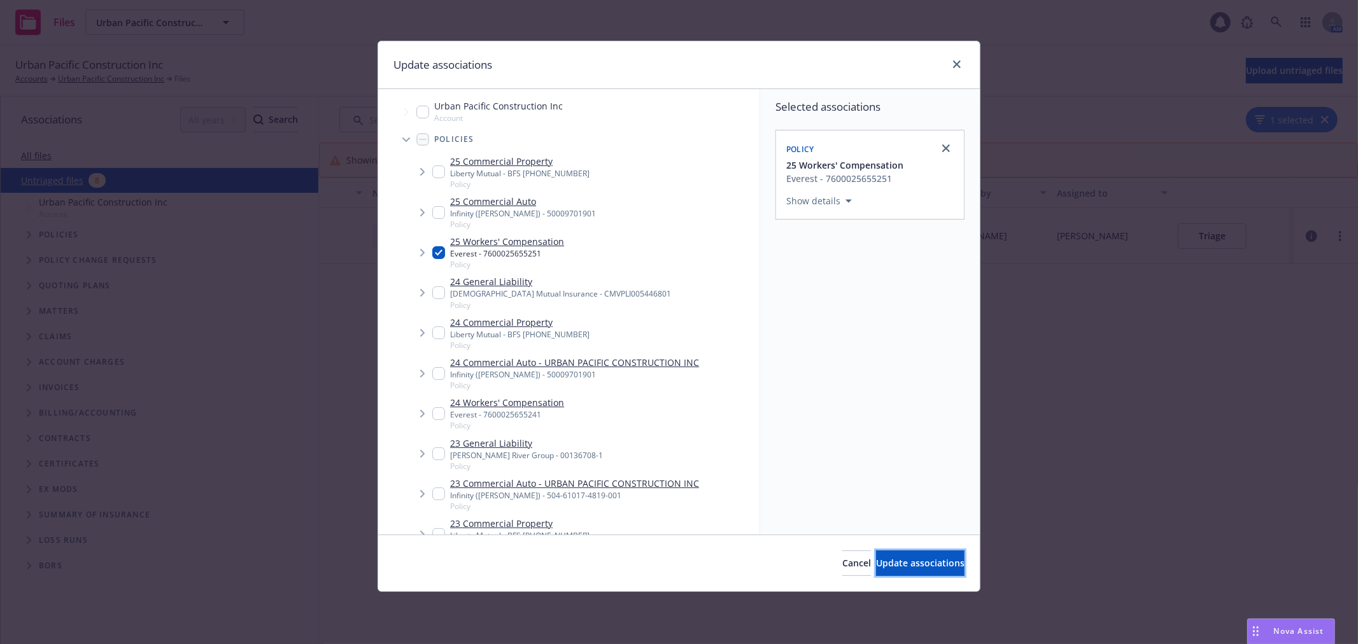
click at [899, 557] on button "Update associations" at bounding box center [920, 563] width 88 height 25
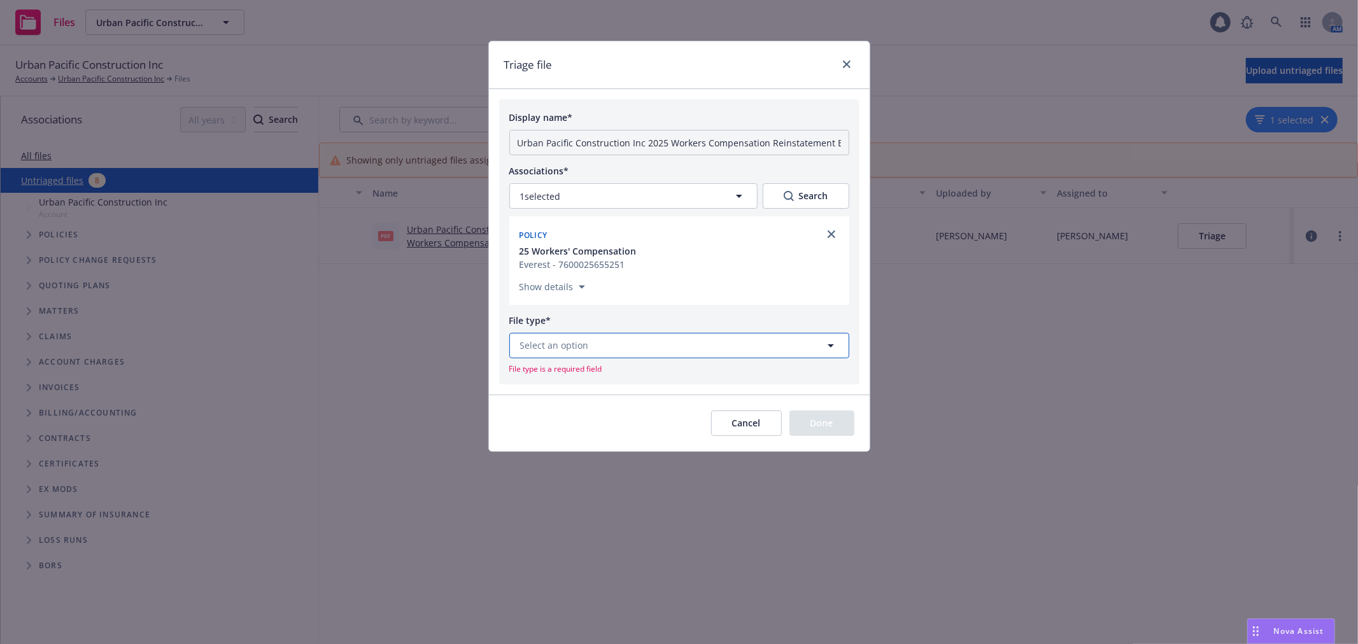
click at [567, 352] on span "Select an option" at bounding box center [554, 345] width 69 height 13
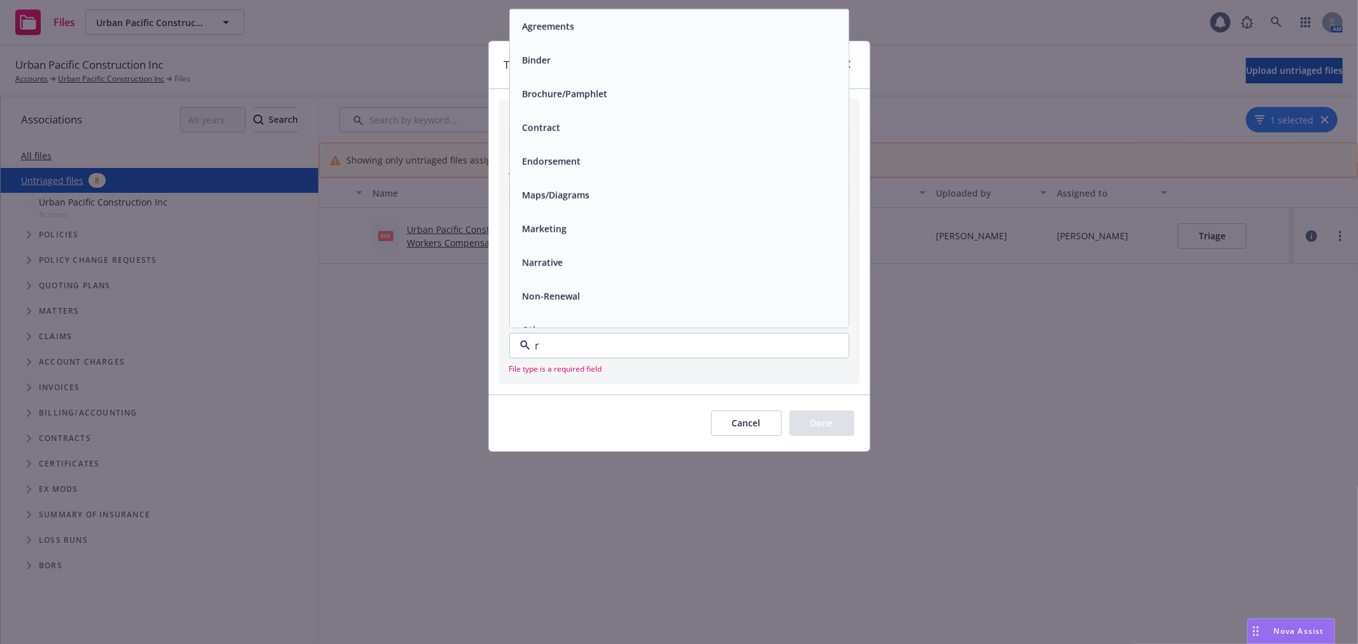
type input "re"
click at [607, 193] on div "Reinstatement" at bounding box center [678, 194] width 323 height 18
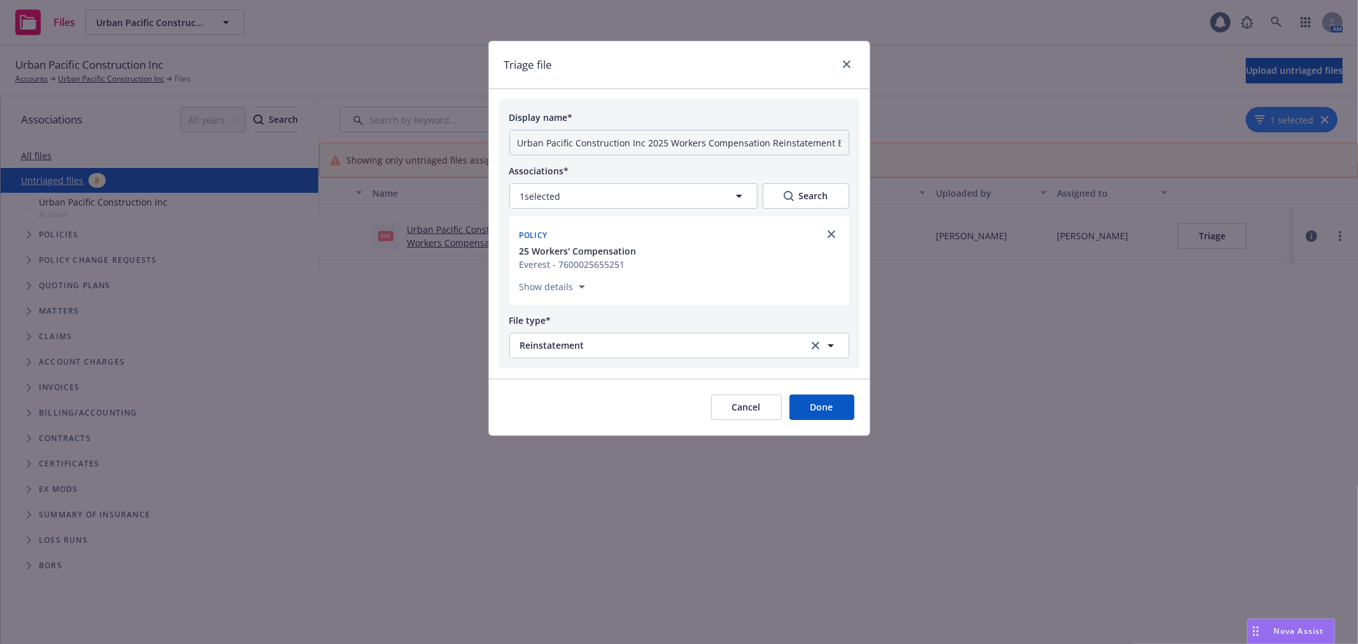
click at [823, 414] on button "Done" at bounding box center [821, 407] width 65 height 25
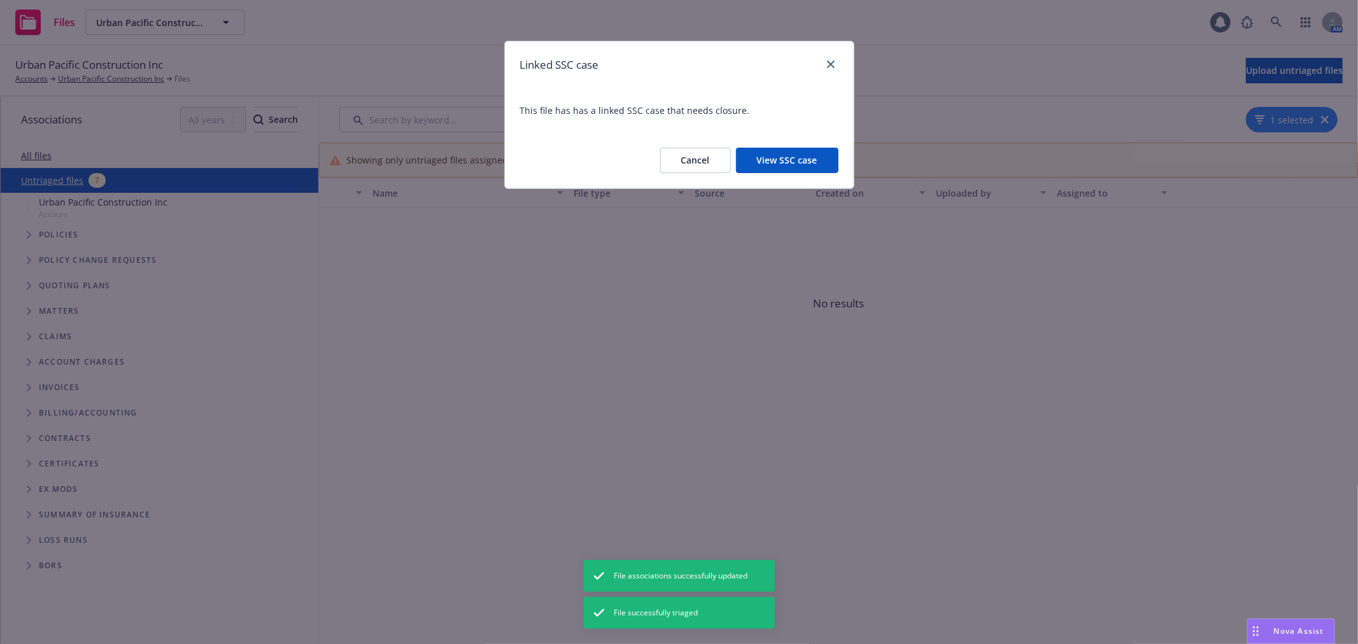
click at [766, 157] on button "View SSC case" at bounding box center [787, 160] width 102 height 25
